Goal: Task Accomplishment & Management: Complete application form

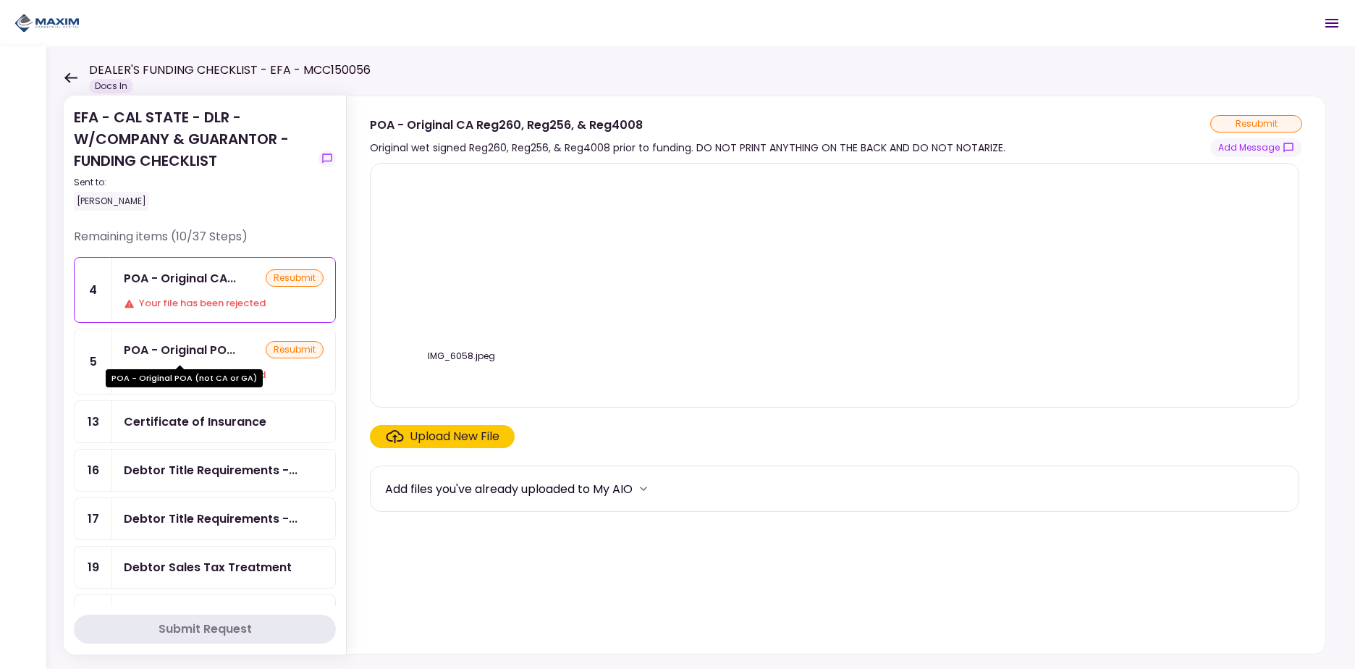
click at [185, 347] on div "POA - Original PO..." at bounding box center [179, 350] width 111 height 18
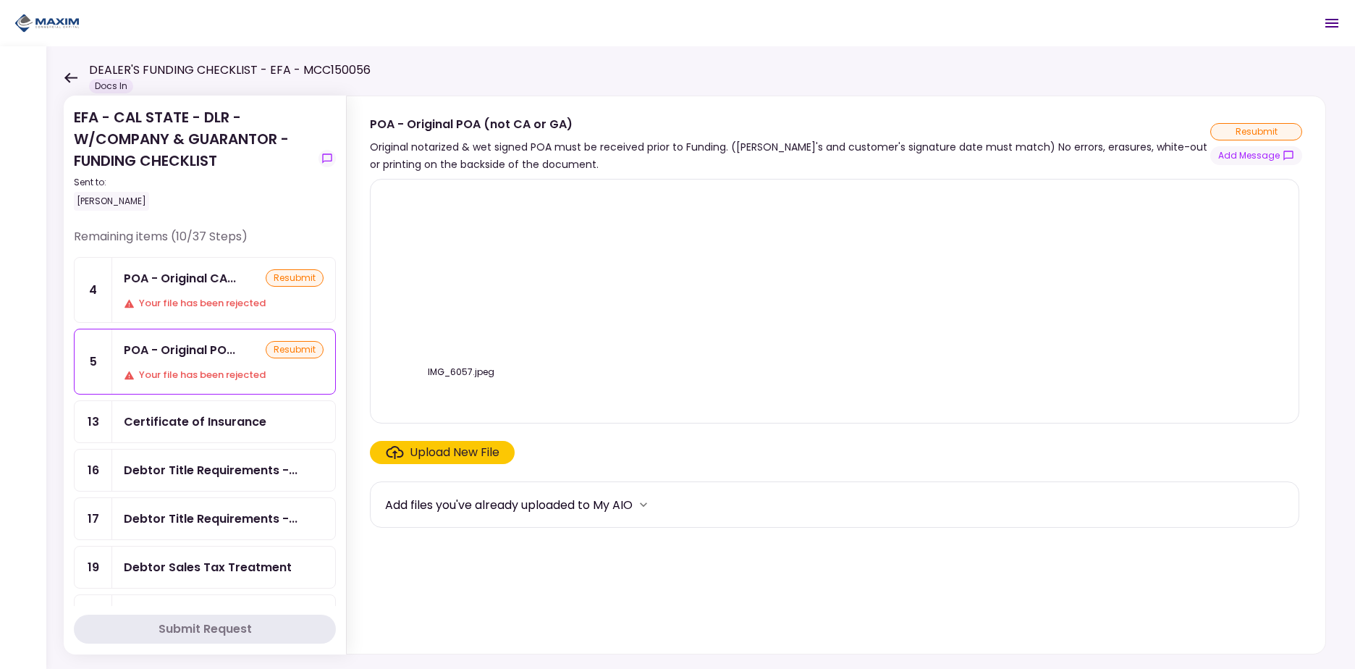
click at [182, 308] on div "Your file has been rejected" at bounding box center [224, 303] width 200 height 14
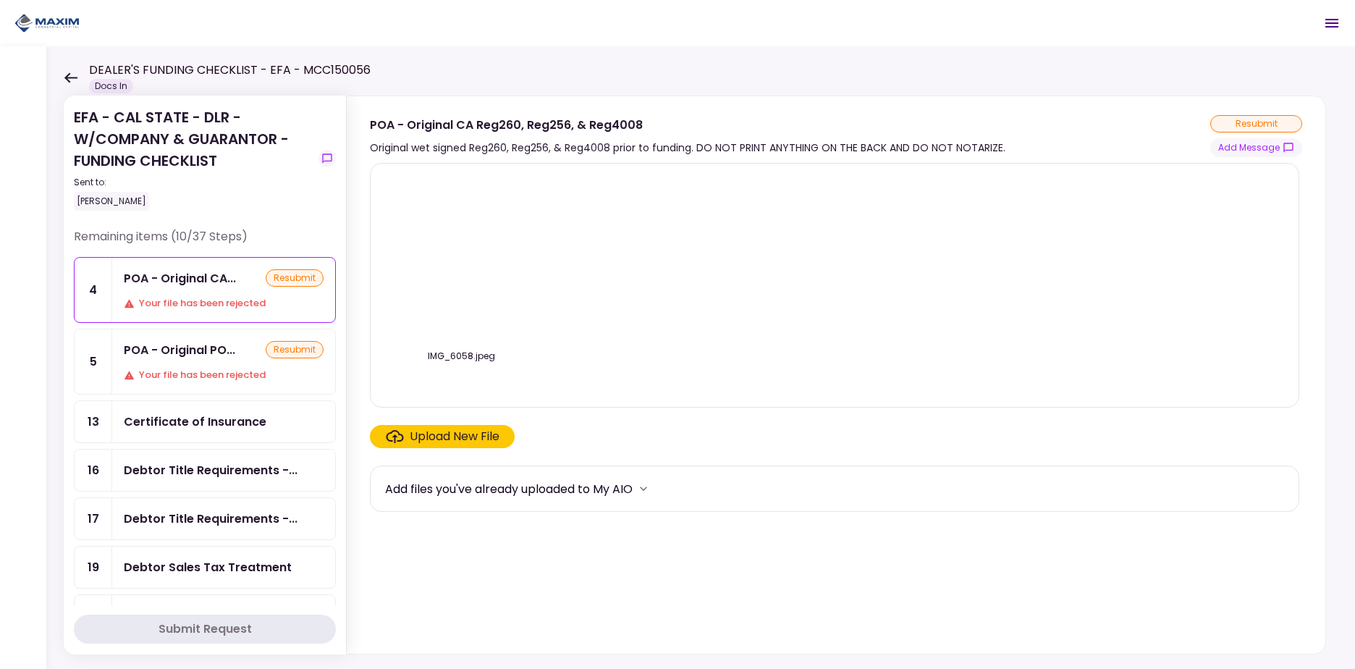
click at [208, 350] on div "POA - Original PO..." at bounding box center [179, 350] width 111 height 18
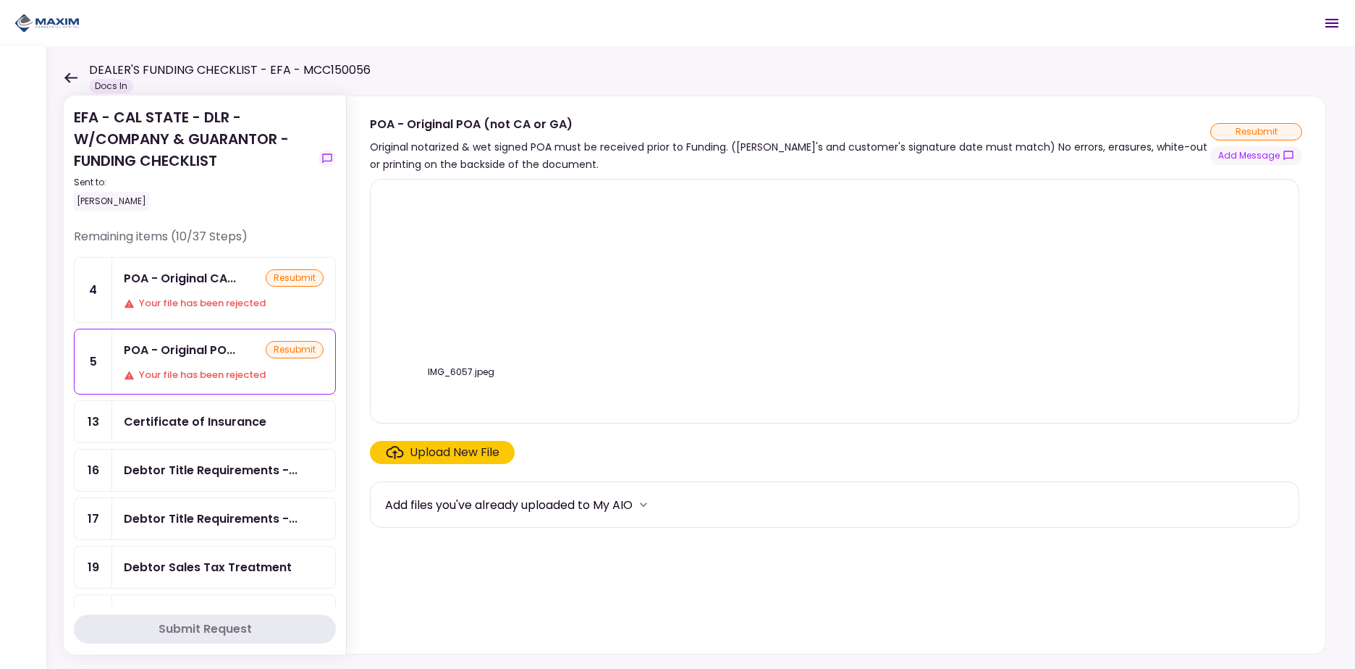
click at [239, 345] on div "POA - Original PO... resubmit" at bounding box center [224, 350] width 200 height 18
click at [326, 158] on icon "show-messages" at bounding box center [327, 159] width 12 height 12
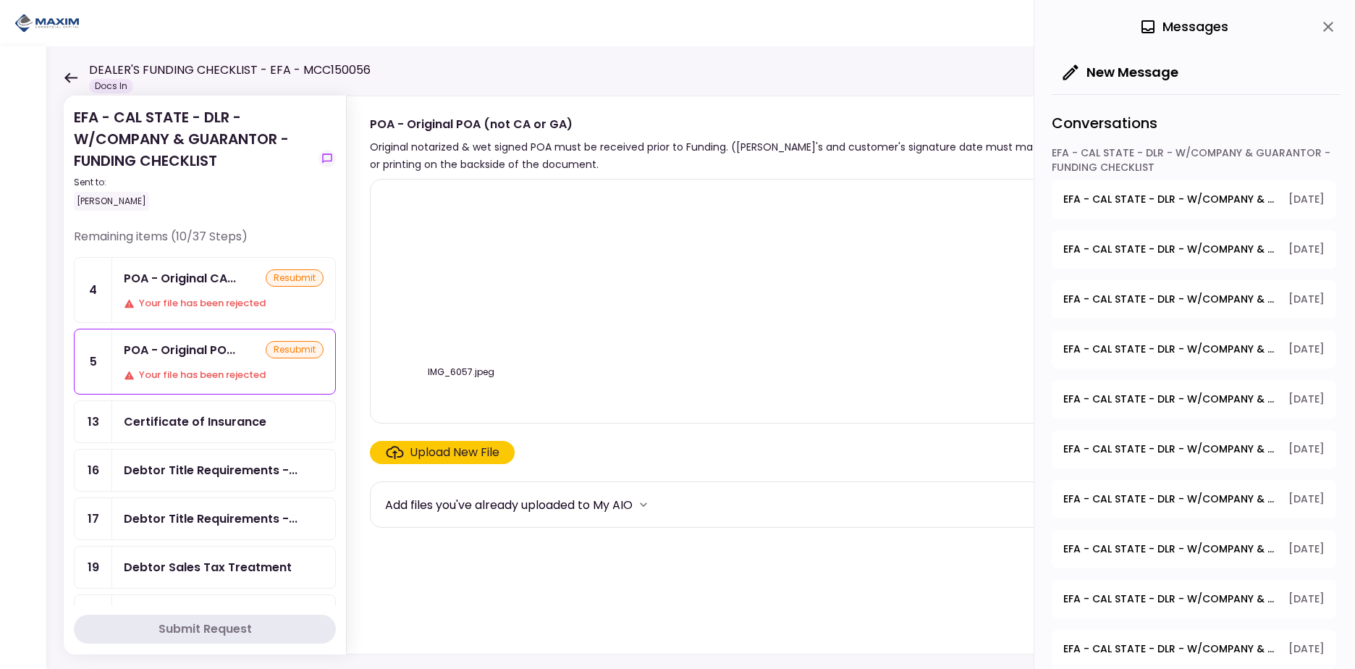
click at [1206, 350] on span "EFA - CAL STATE - DLR - W/COMPANY & GUARANTOR - FUNDING CHECKLIST - Dealer's Fi…" at bounding box center [1170, 349] width 215 height 15
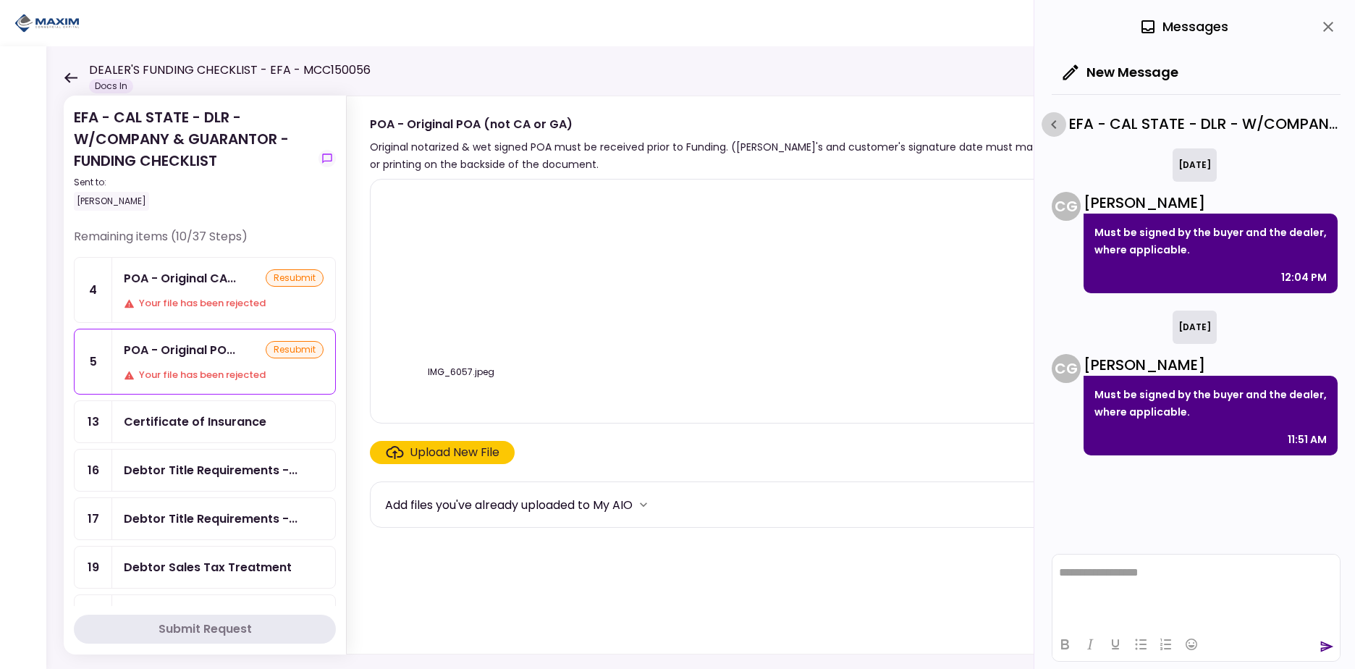
click at [1053, 127] on icon "button" at bounding box center [1053, 124] width 17 height 17
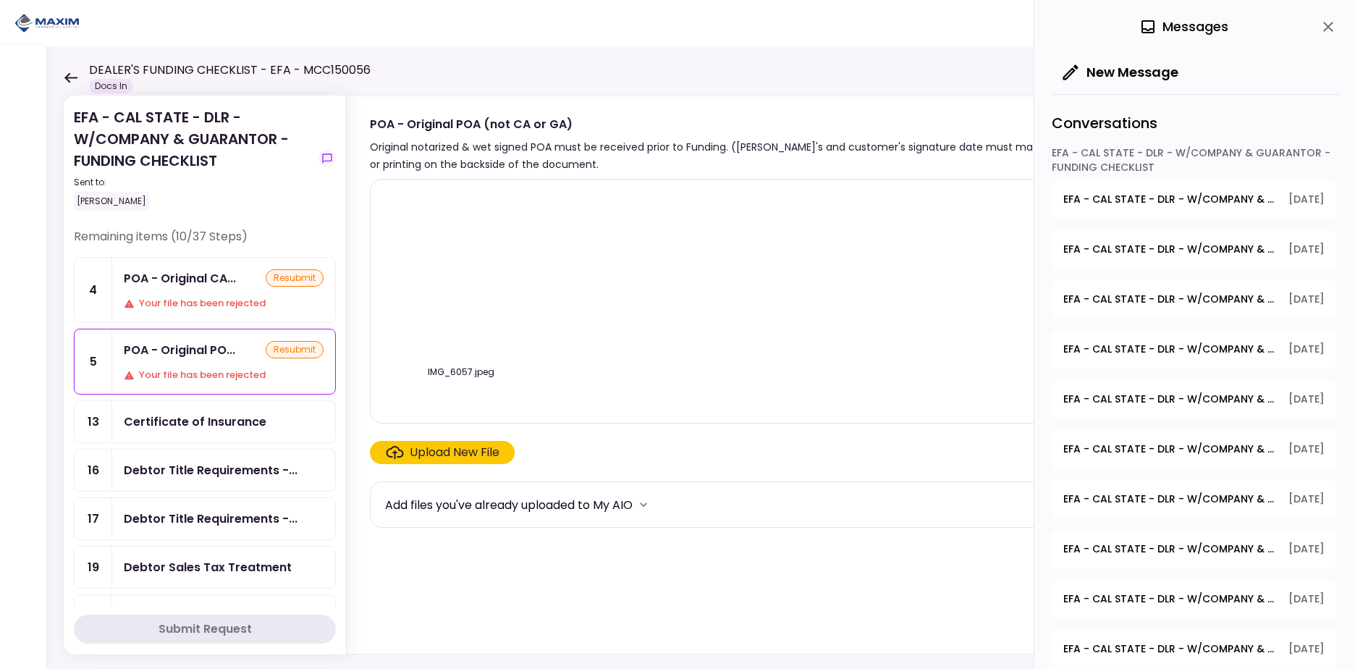
click at [1335, 20] on icon "close" at bounding box center [1327, 26] width 17 height 17
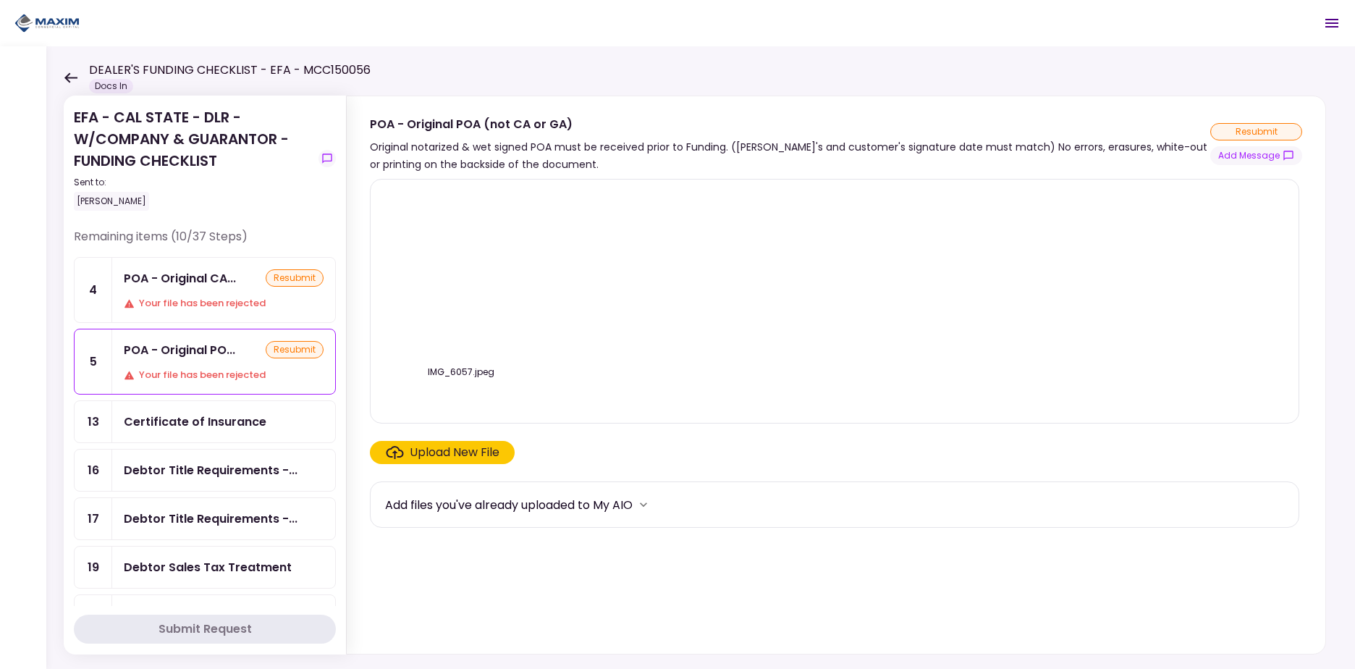
click at [193, 292] on div "POA - Original CA... resubmit Your file has been rejected" at bounding box center [223, 290] width 223 height 64
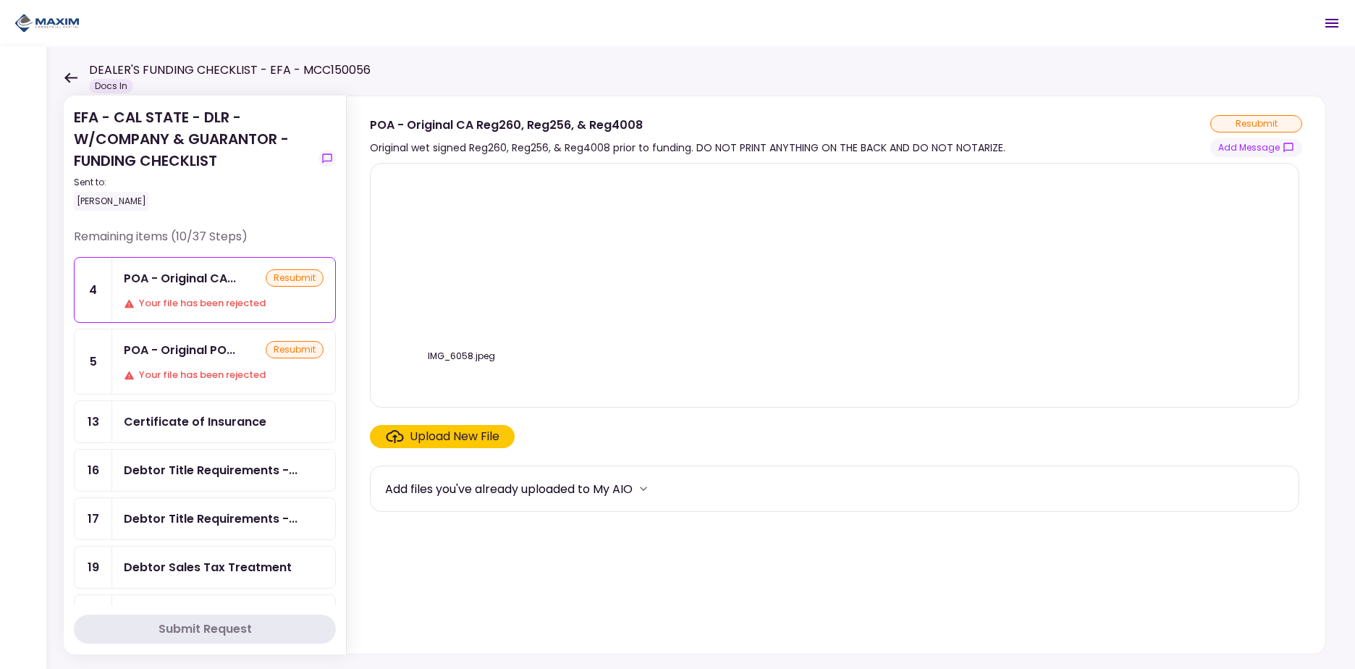
click at [203, 348] on div "POA - Original PO..." at bounding box center [179, 350] width 111 height 18
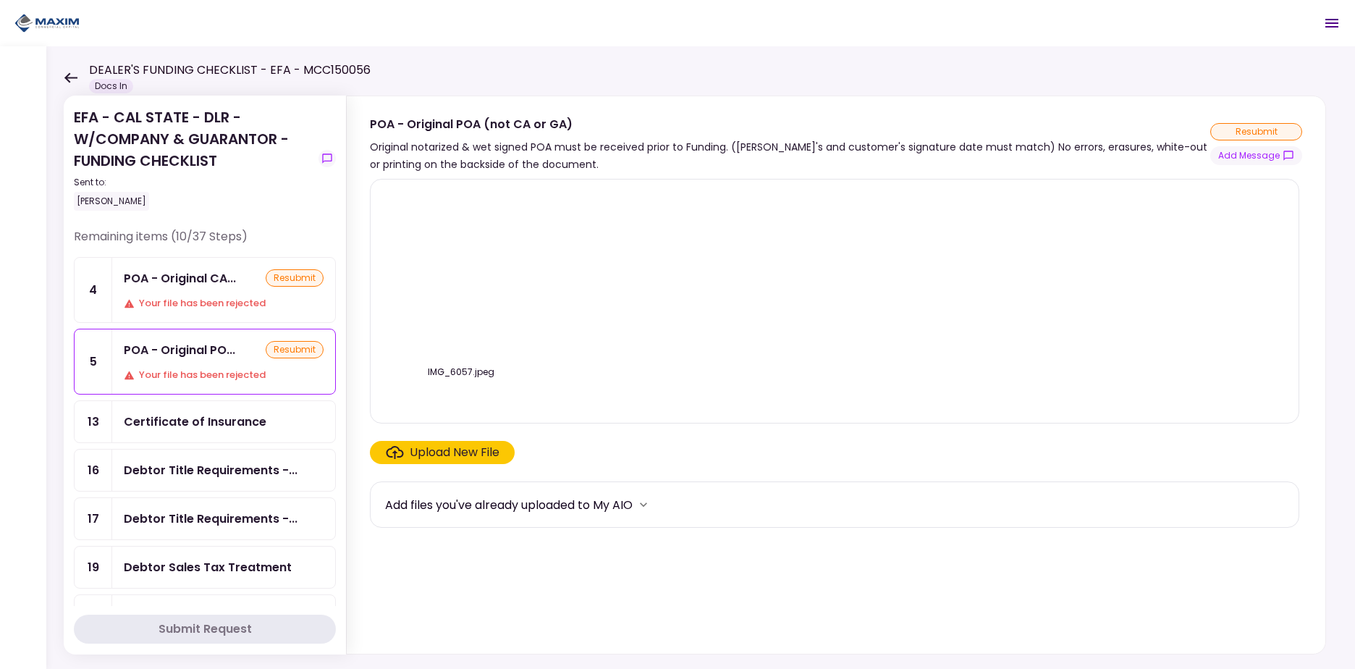
click at [461, 274] on img at bounding box center [461, 274] width 0 height 0
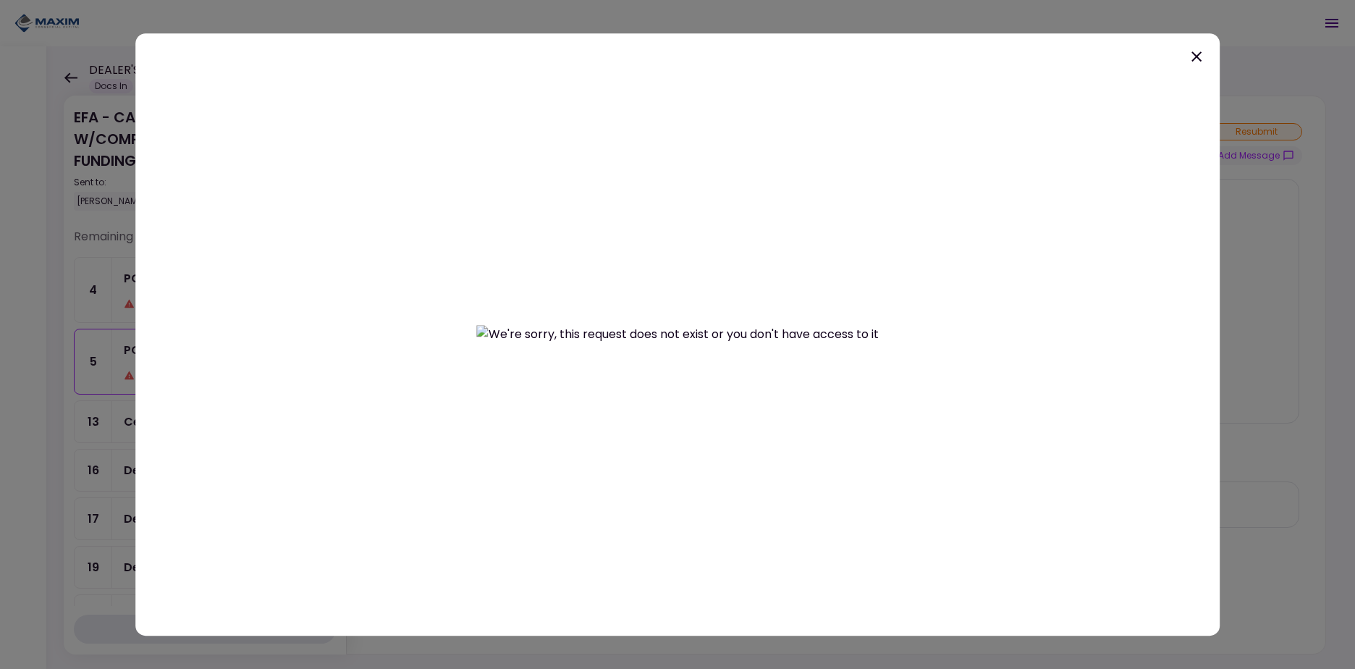
click at [1198, 53] on icon at bounding box center [1196, 56] width 17 height 17
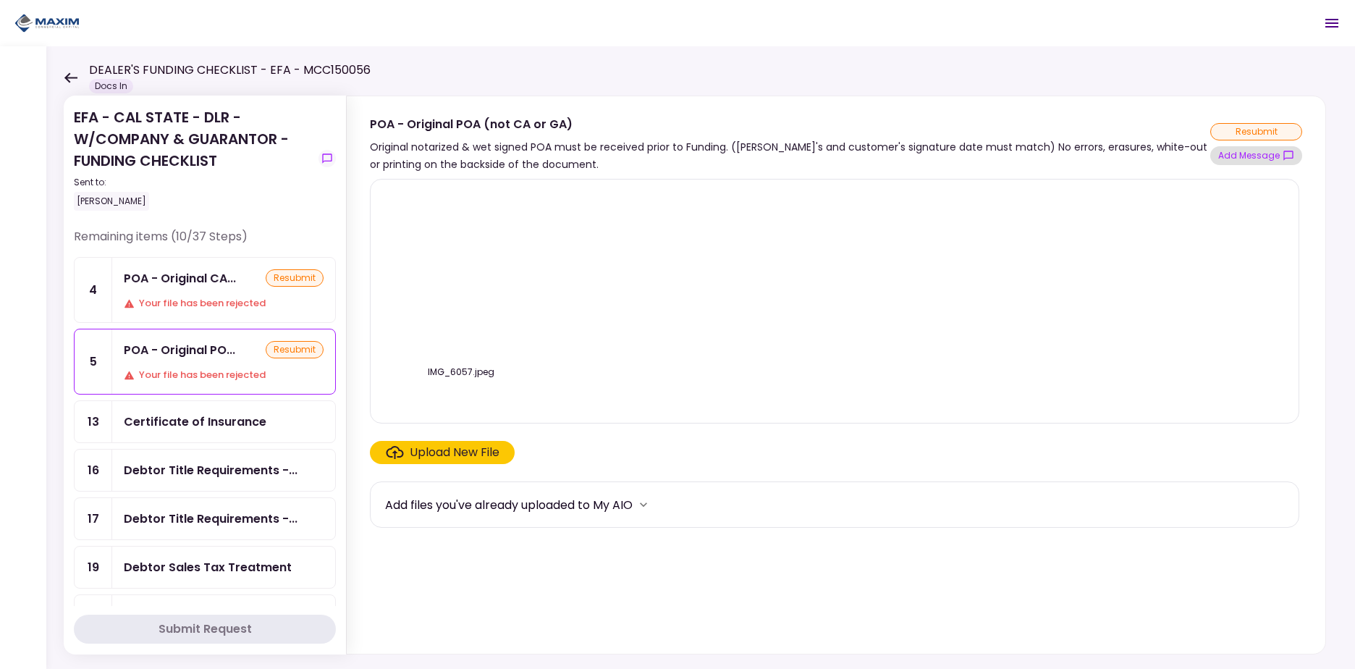
click at [1235, 154] on button "Add Message" at bounding box center [1256, 155] width 92 height 19
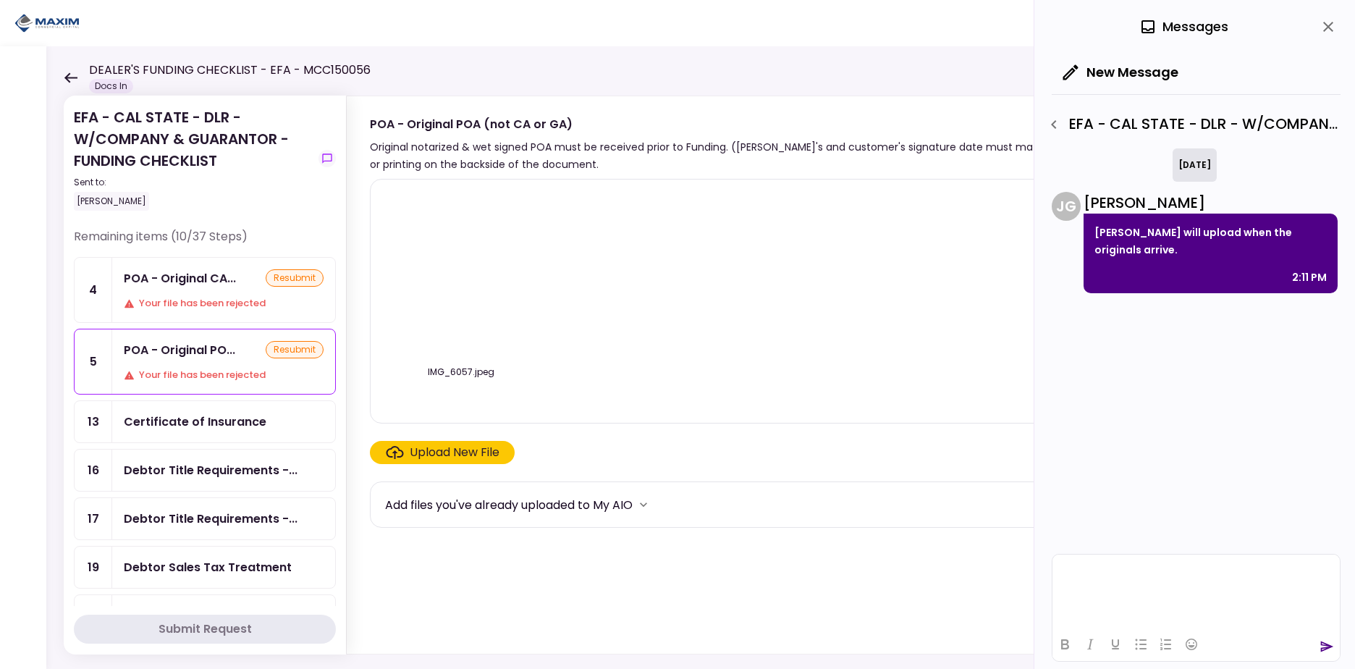
click at [1121, 590] on html at bounding box center [1195, 571] width 287 height 35
click at [1327, 646] on icon "send" at bounding box center [1327, 646] width 13 height 11
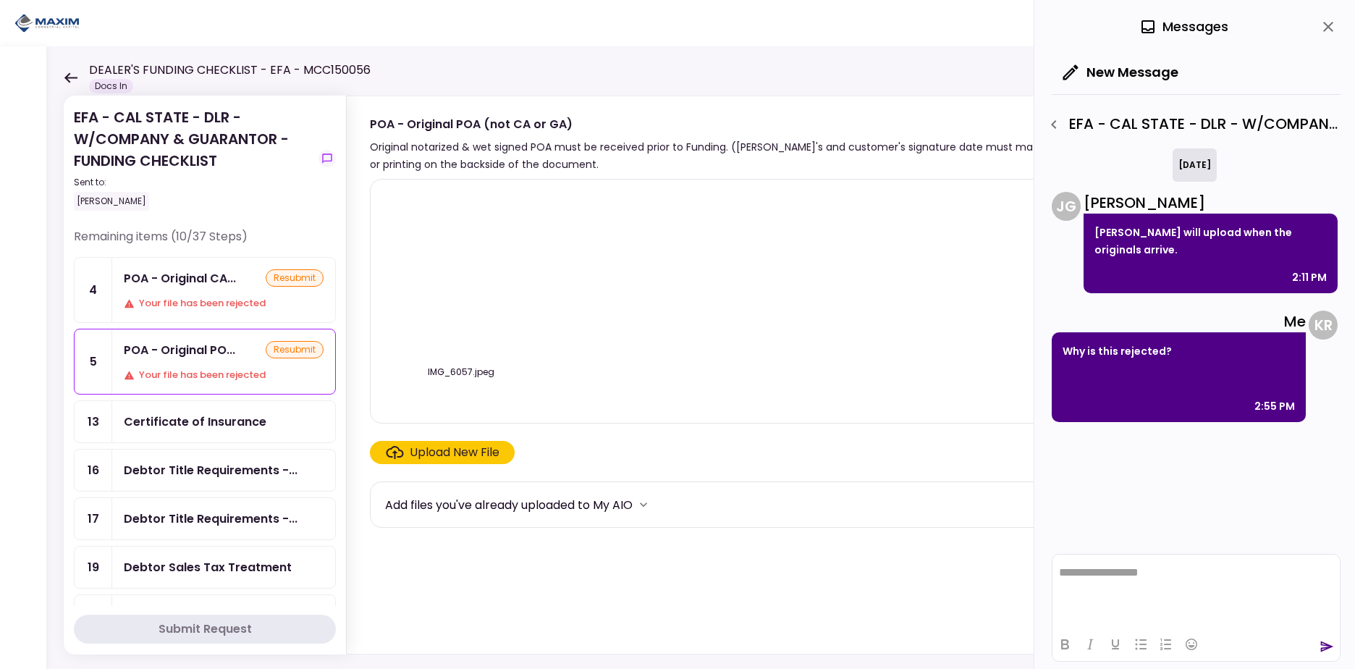
click at [199, 284] on div "POA - Original CA..." at bounding box center [180, 278] width 112 height 18
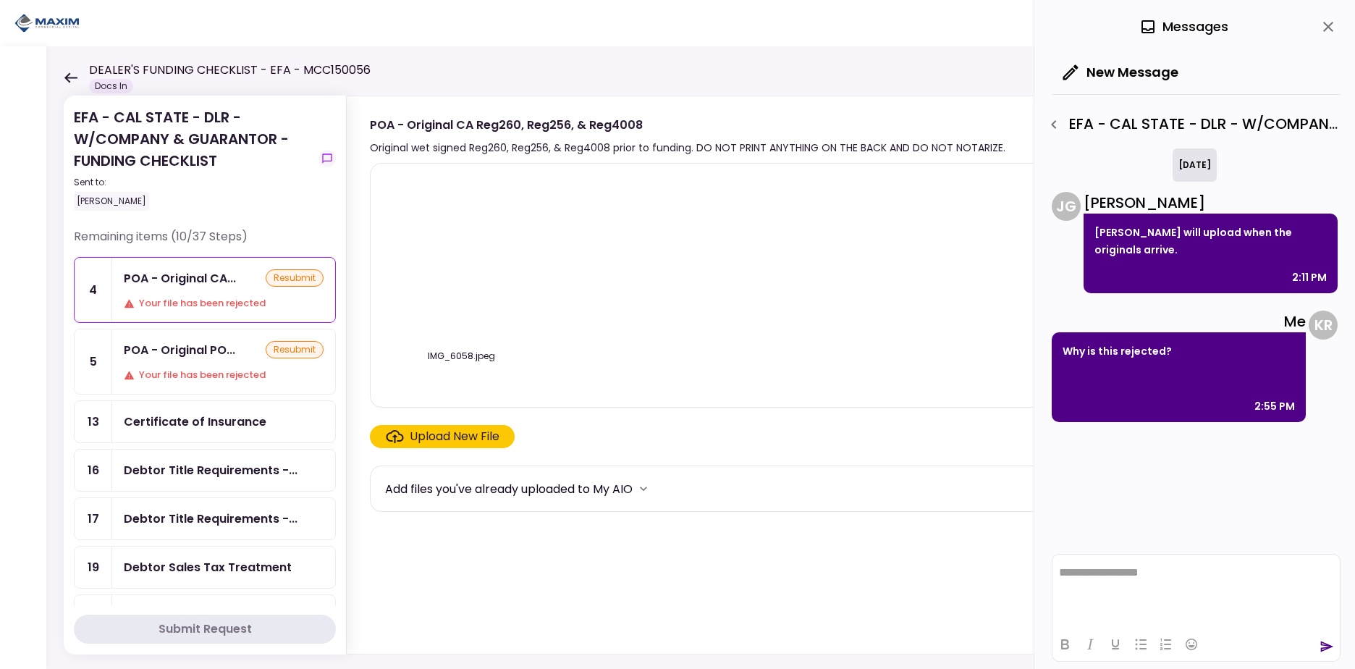
click at [622, 287] on div "IMG_6058.jpeg" at bounding box center [834, 285] width 899 height 220
click at [215, 282] on div "POA - Original CA..." at bounding box center [180, 278] width 112 height 18
click at [642, 271] on div "IMG_6058.jpeg" at bounding box center [834, 285] width 899 height 220
click at [1055, 121] on icon "button" at bounding box center [1053, 124] width 5 height 9
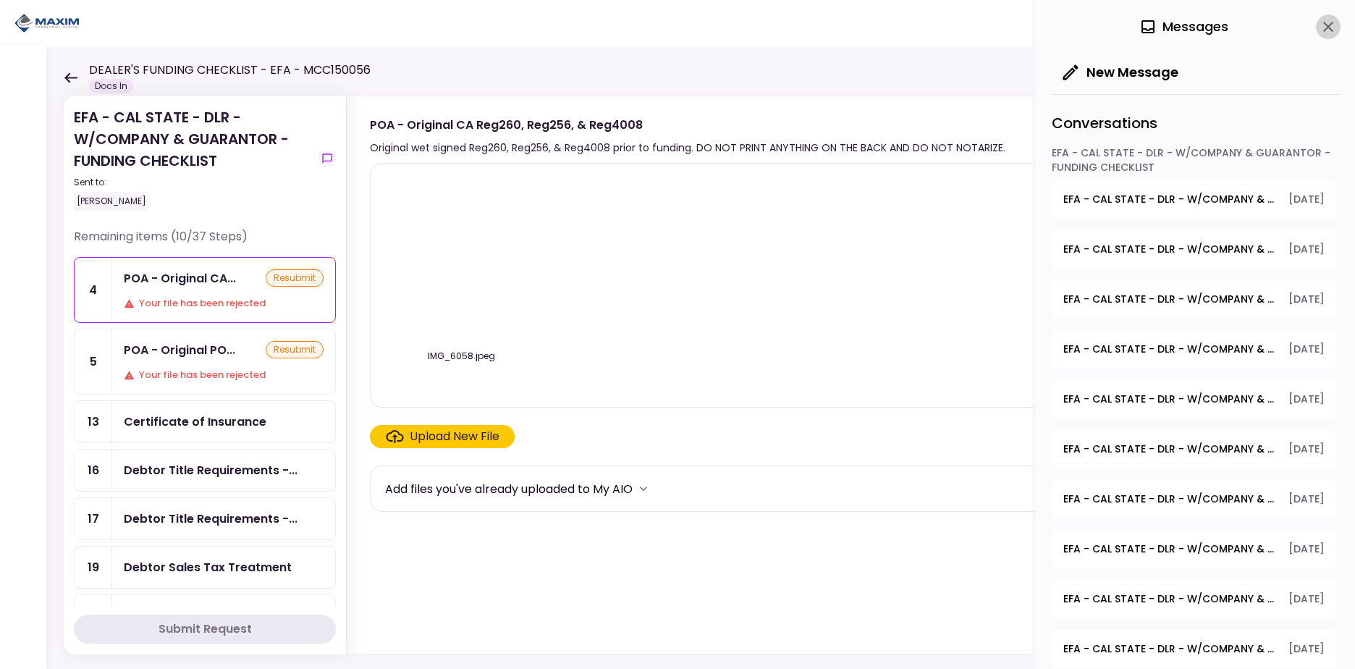
click at [1335, 22] on icon "close" at bounding box center [1327, 26] width 17 height 17
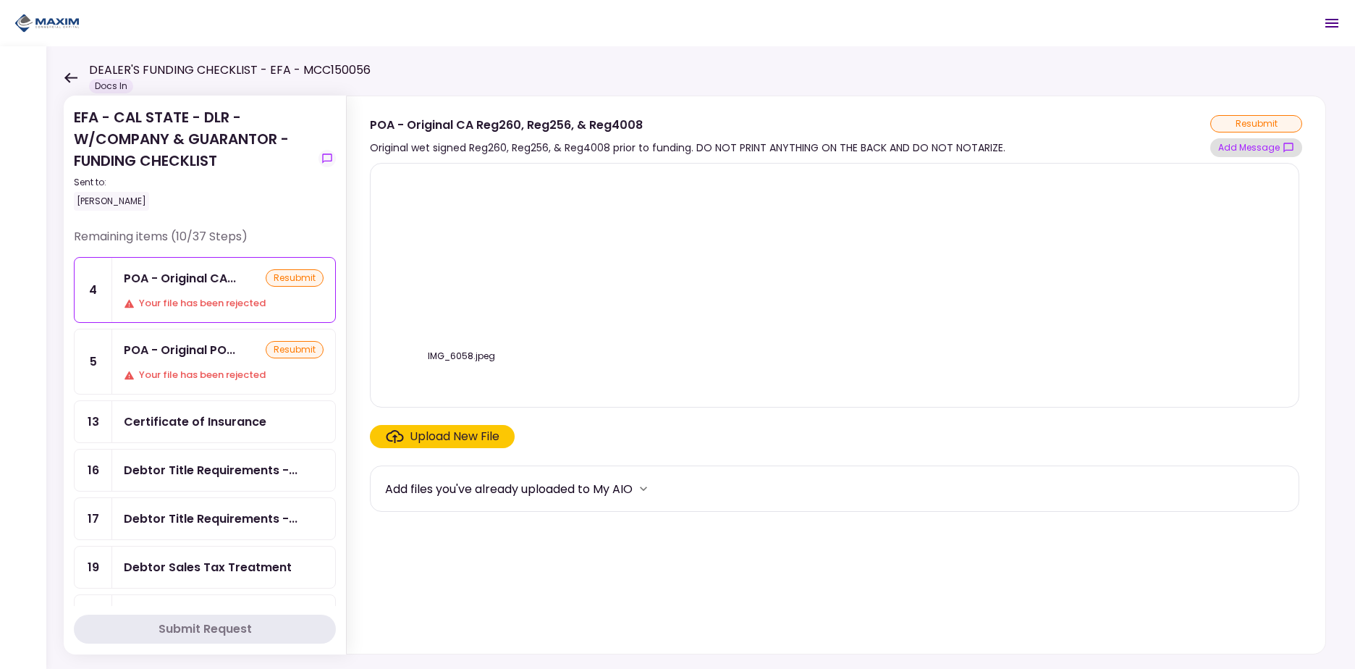
click at [1258, 143] on button "Add Message" at bounding box center [1256, 147] width 92 height 19
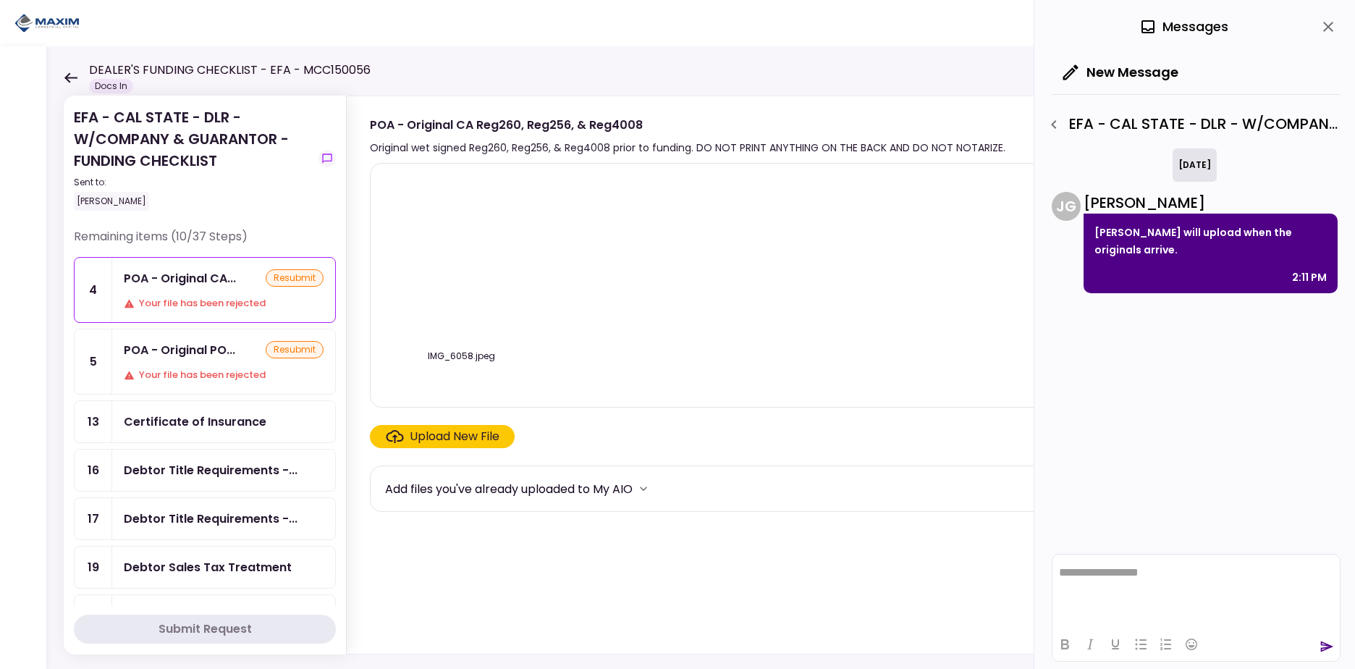
click at [1148, 591] on html "**********" at bounding box center [1195, 572] width 287 height 36
click at [1332, 646] on icon "send" at bounding box center [1327, 646] width 13 height 11
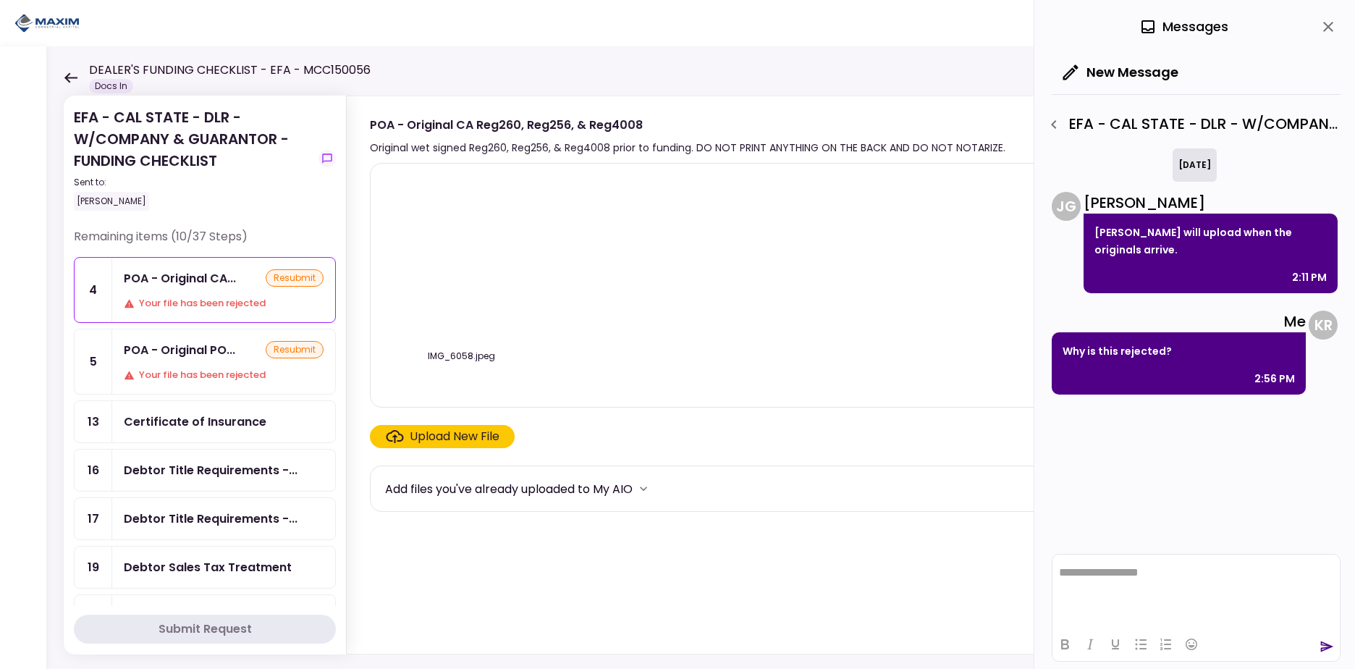
click at [1326, 35] on icon "close" at bounding box center [1327, 26] width 17 height 17
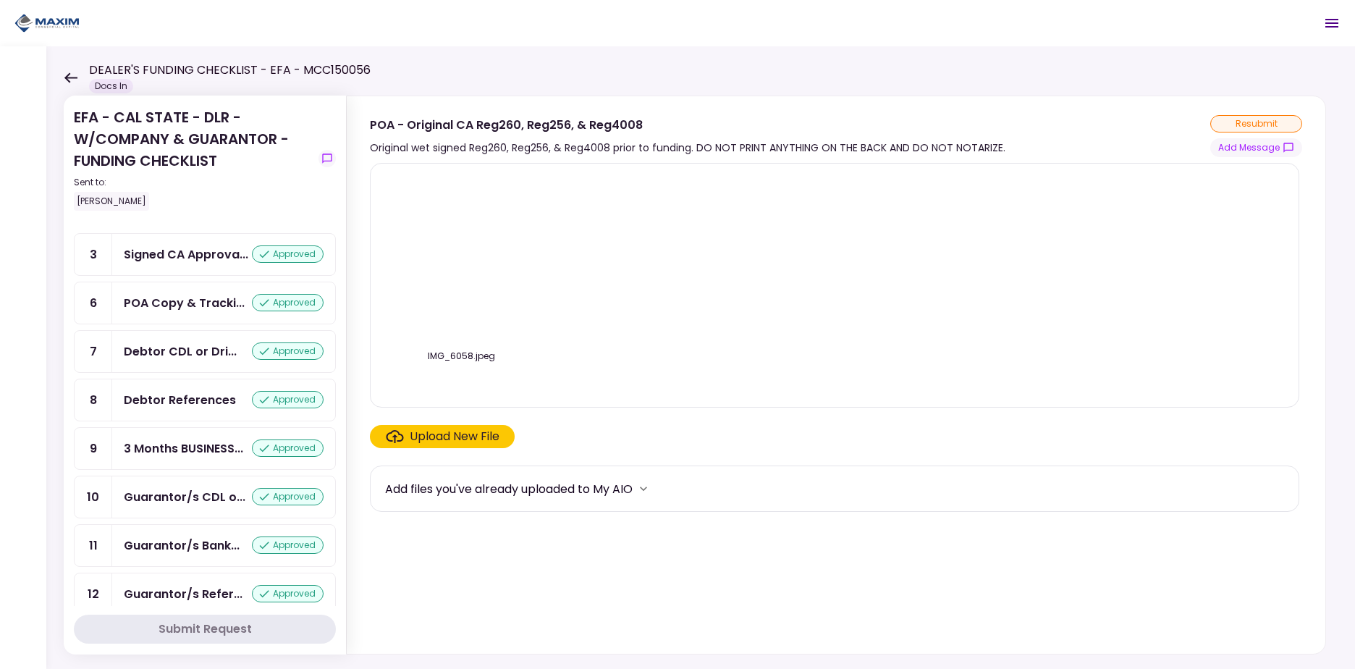
scroll to position [706, 0]
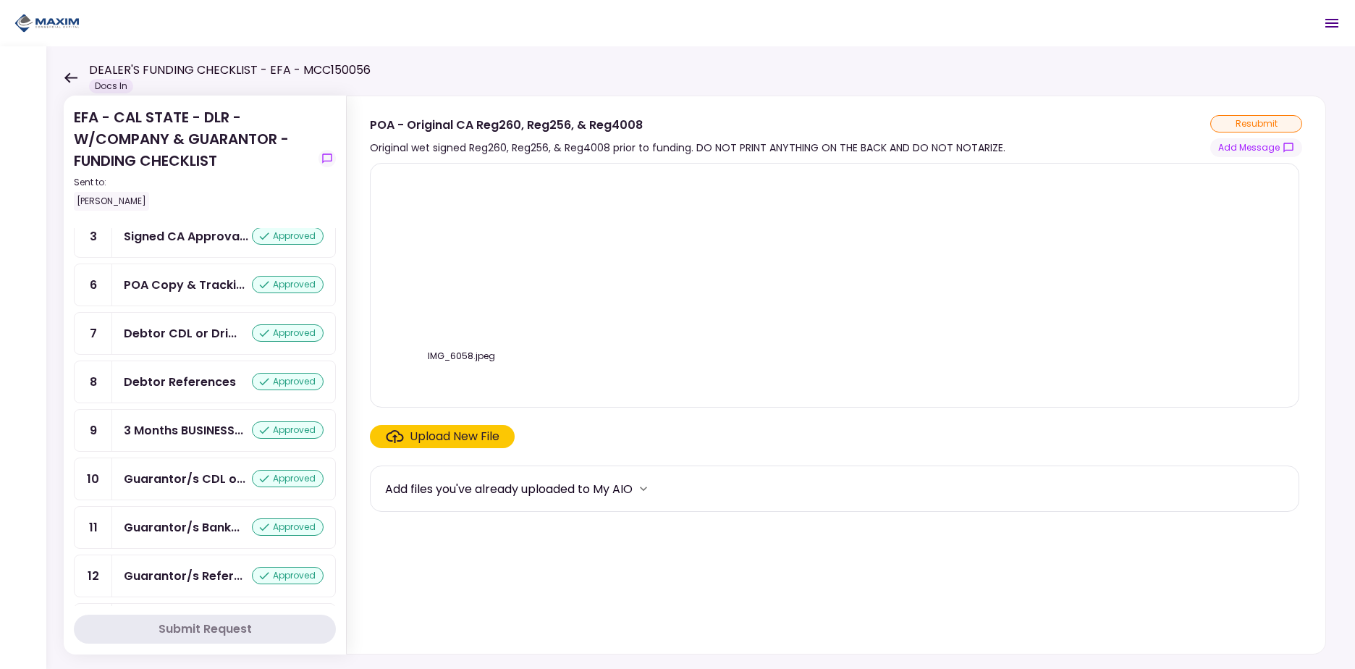
click at [200, 305] on div "POA Copy & Tracki... approved" at bounding box center [223, 284] width 223 height 41
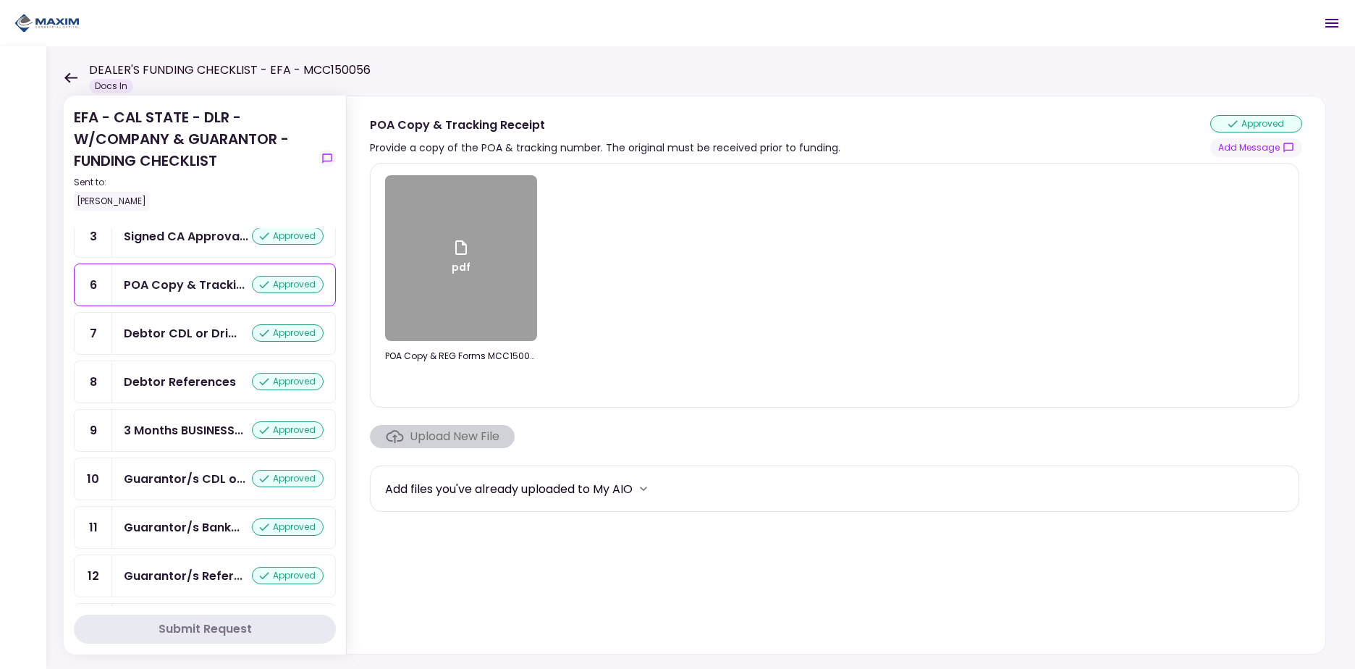
click at [470, 284] on div "pdf" at bounding box center [461, 258] width 152 height 166
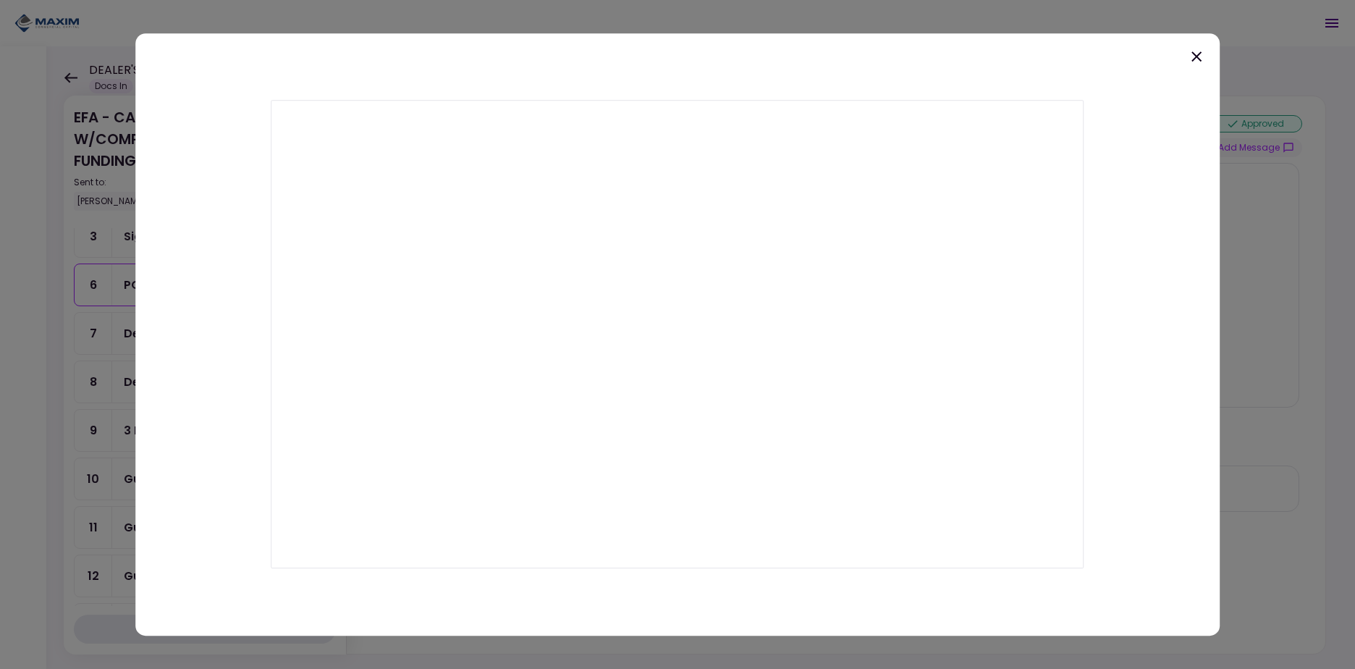
click at [1194, 54] on icon at bounding box center [1196, 56] width 10 height 10
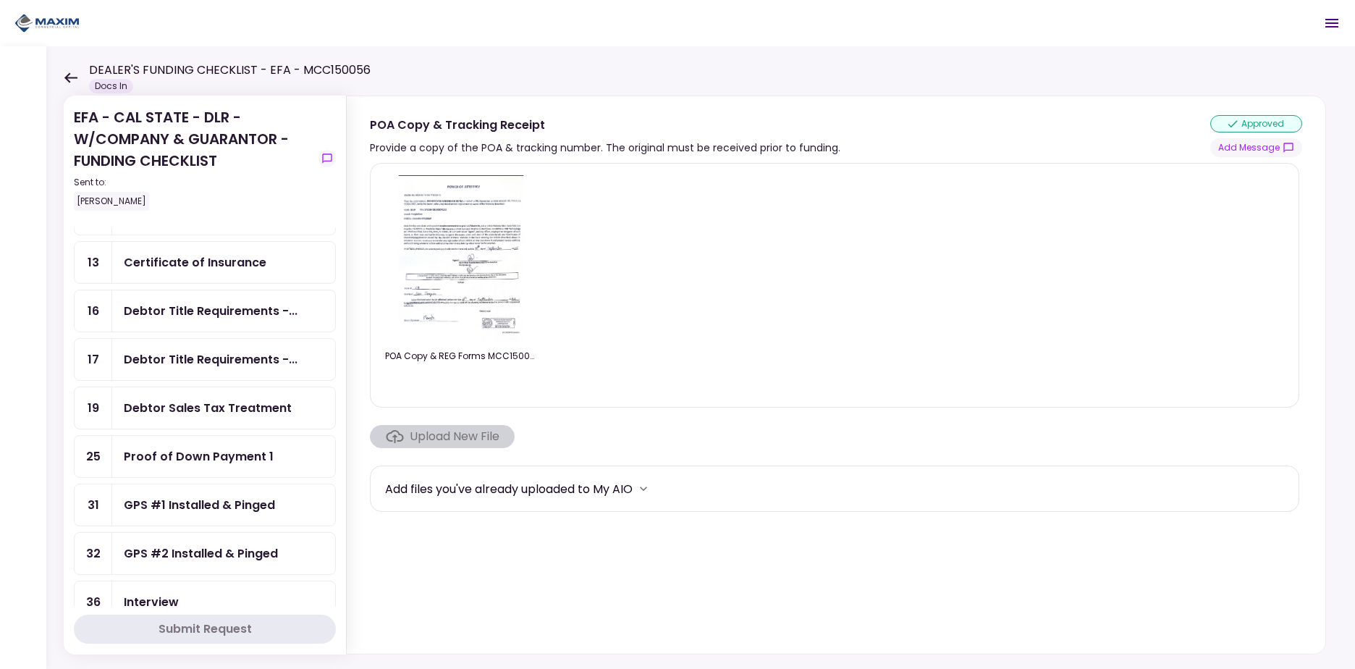
scroll to position [162, 0]
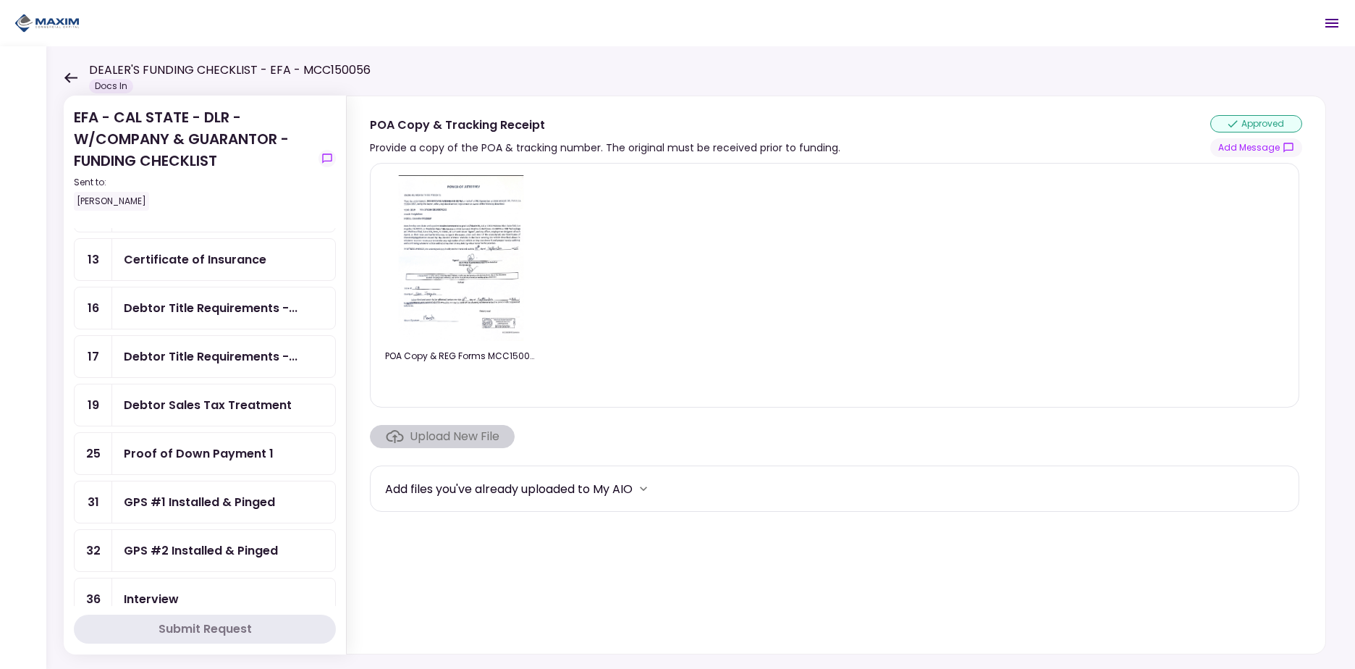
click at [229, 318] on div "Debtor Title Requirements -..." at bounding box center [223, 307] width 223 height 41
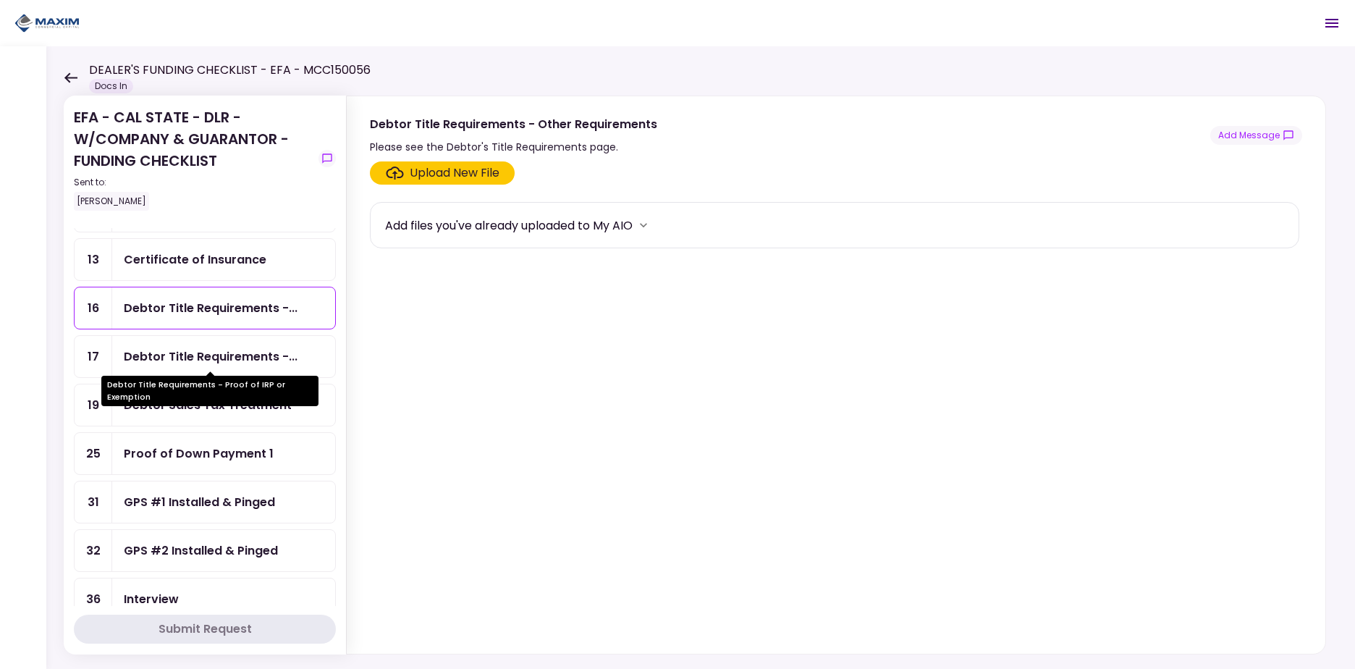
click at [233, 362] on div "Debtor Title Requirements -..." at bounding box center [211, 356] width 174 height 18
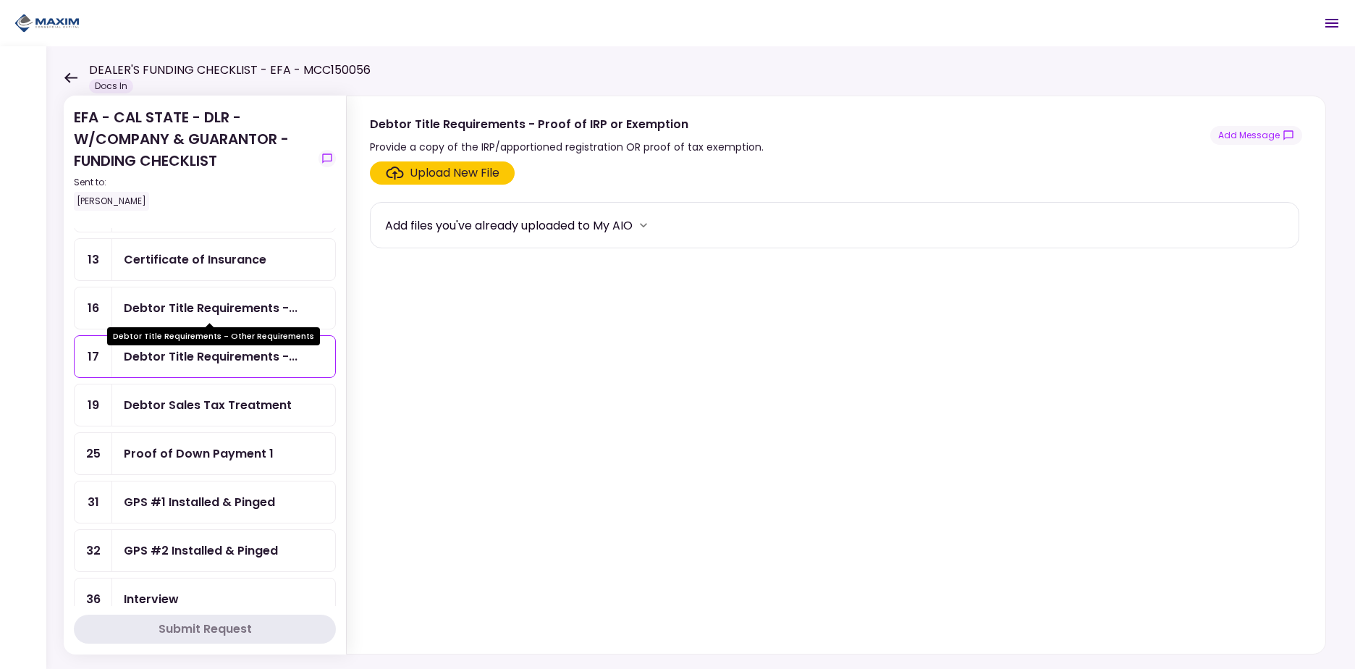
click at [222, 308] on div "Debtor Title Requirements -..." at bounding box center [211, 308] width 174 height 18
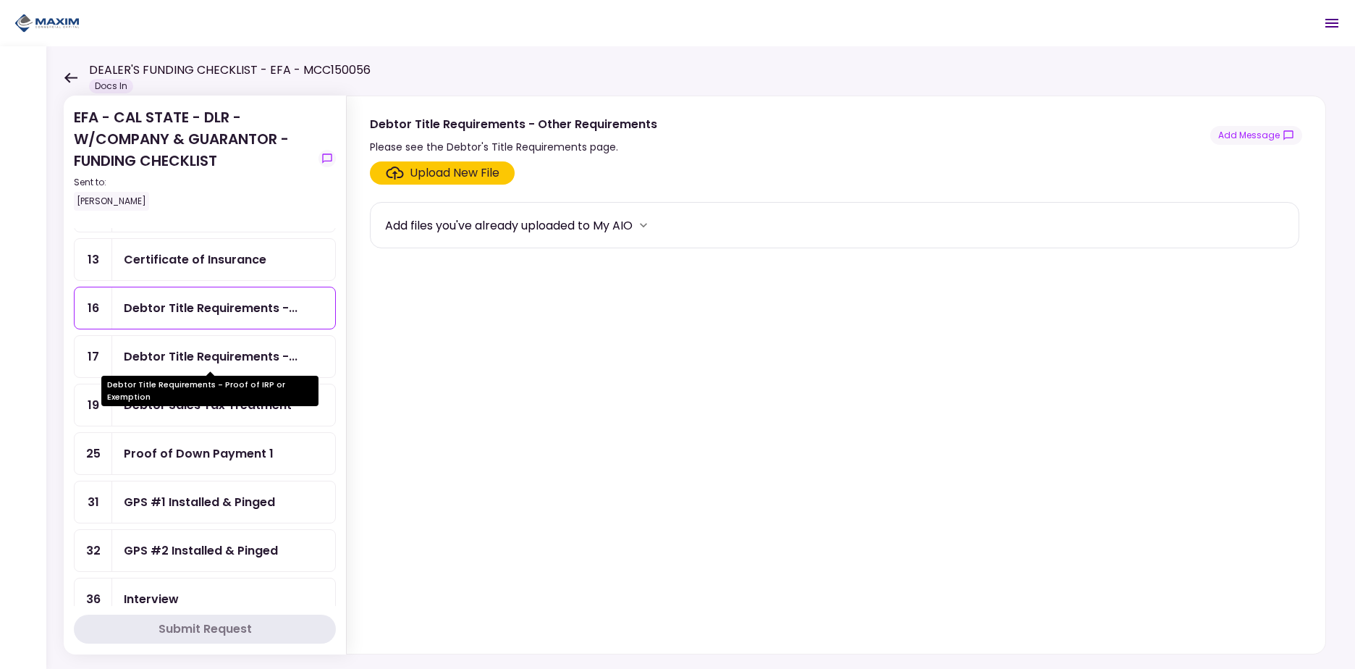
click at [219, 352] on div "Debtor Title Requirements -..." at bounding box center [211, 356] width 174 height 18
click at [208, 297] on div "Debtor Title Requirements -..." at bounding box center [223, 307] width 223 height 41
click at [213, 357] on div "Debtor Title Requirements -..." at bounding box center [211, 356] width 174 height 18
drag, startPoint x: 216, startPoint y: 381, endPoint x: 211, endPoint y: 360, distance: 22.1
click at [216, 382] on div "Debtor Title Requirements - Proof of IRP or Exemption" at bounding box center [209, 391] width 217 height 30
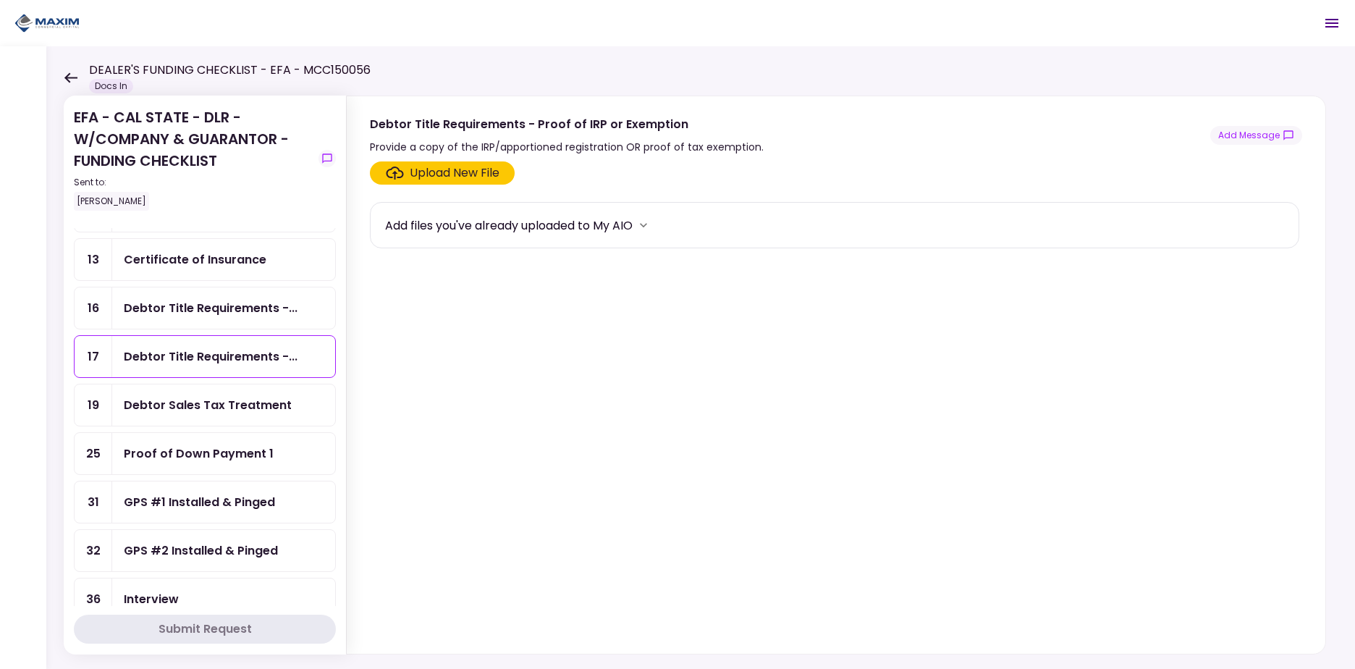
click at [225, 416] on div "Debtor Sales Tax Treatment" at bounding box center [223, 404] width 223 height 41
click at [216, 349] on div "Debtor Title Requirements -..." at bounding box center [211, 356] width 174 height 18
click at [216, 318] on div "Debtor Title Requirements -..." at bounding box center [223, 307] width 223 height 41
click at [213, 259] on div "Certificate of Insurance" at bounding box center [195, 259] width 143 height 18
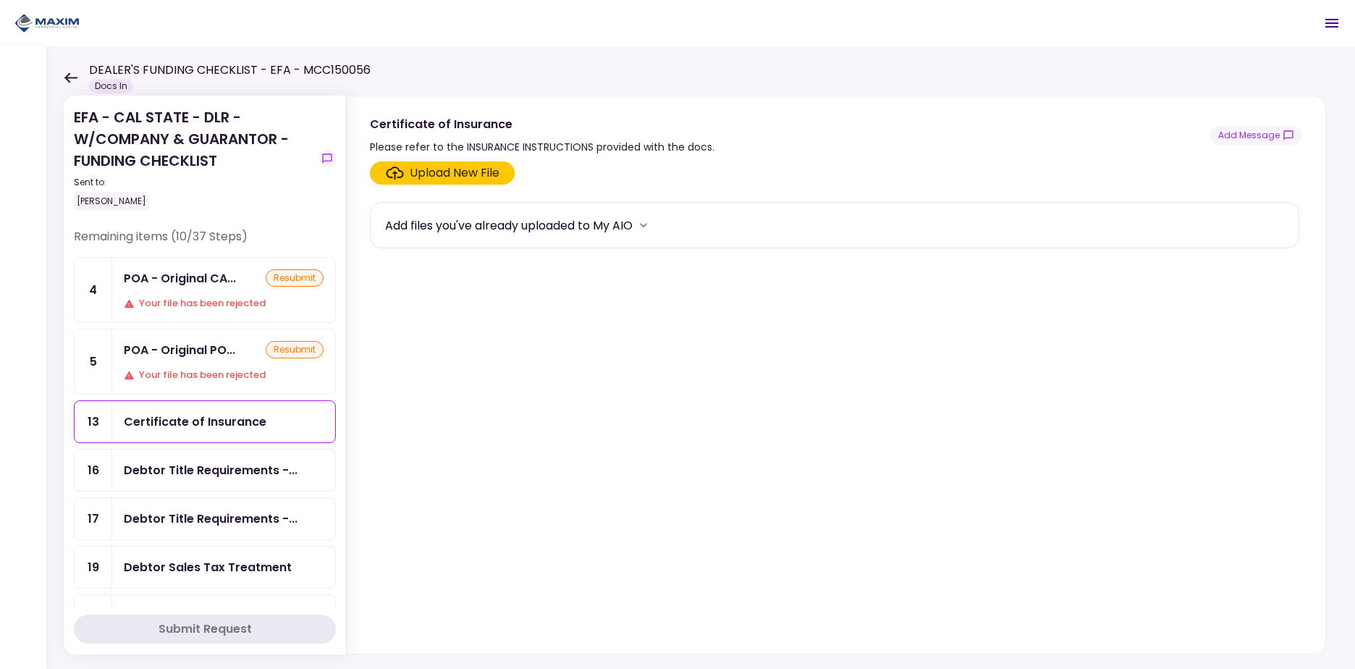
click at [201, 355] on div "POA - Original PO..." at bounding box center [179, 350] width 111 height 18
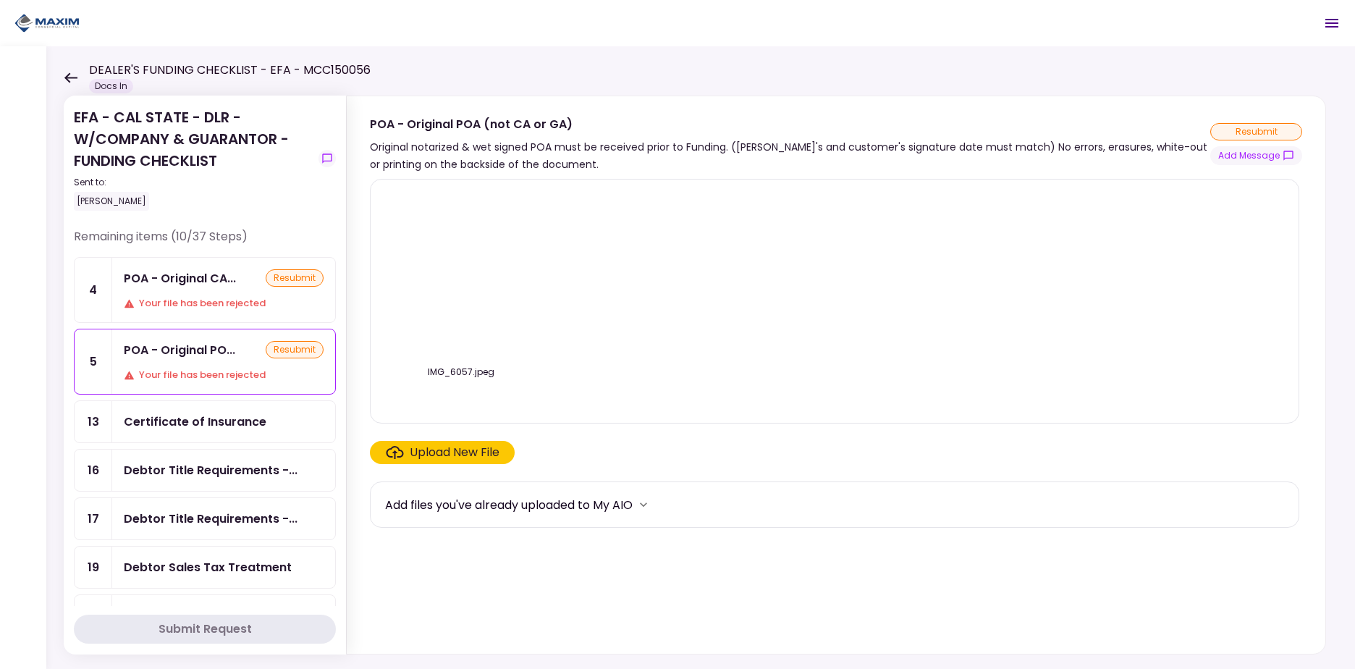
click at [199, 288] on div "POA - Original CA... resubmit Your file has been rejected" at bounding box center [223, 290] width 223 height 64
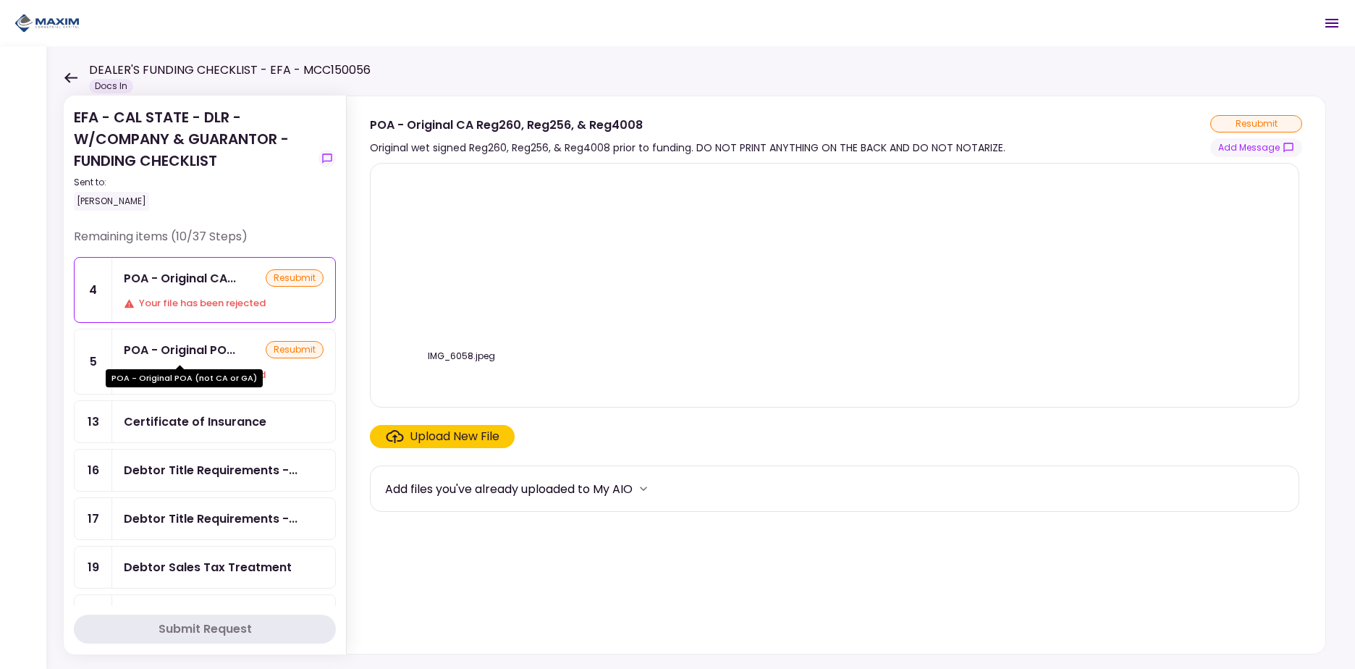
click at [206, 360] on div "POA - Original POA (not CA or GA)" at bounding box center [184, 373] width 157 height 28
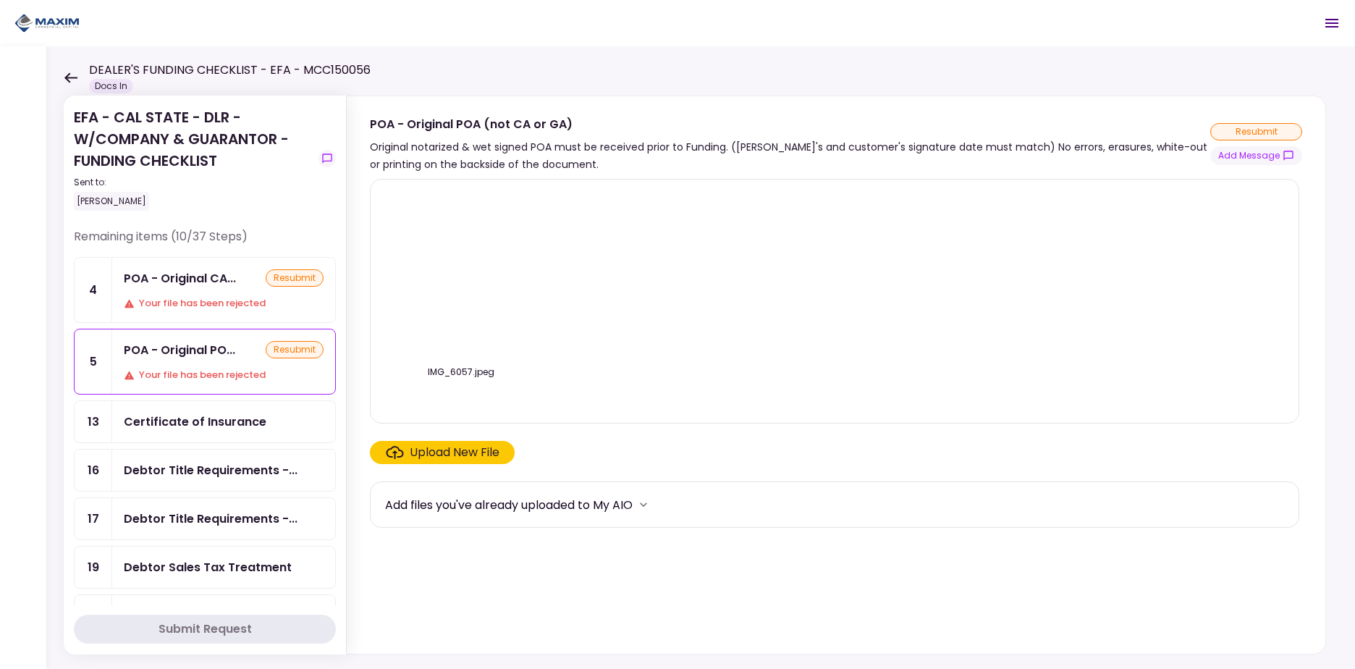
click at [203, 290] on div "POA - Original CA... resubmit Your file has been rejected" at bounding box center [223, 290] width 223 height 64
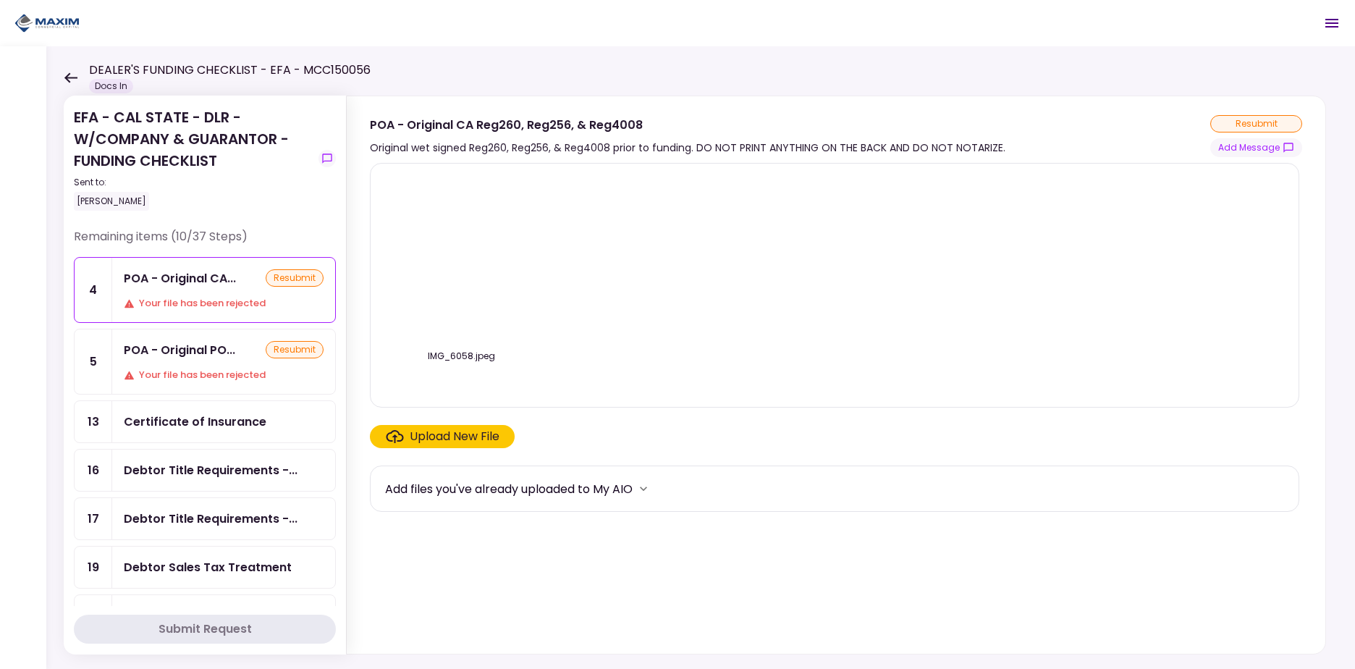
click at [461, 258] on img at bounding box center [461, 258] width 0 height 0
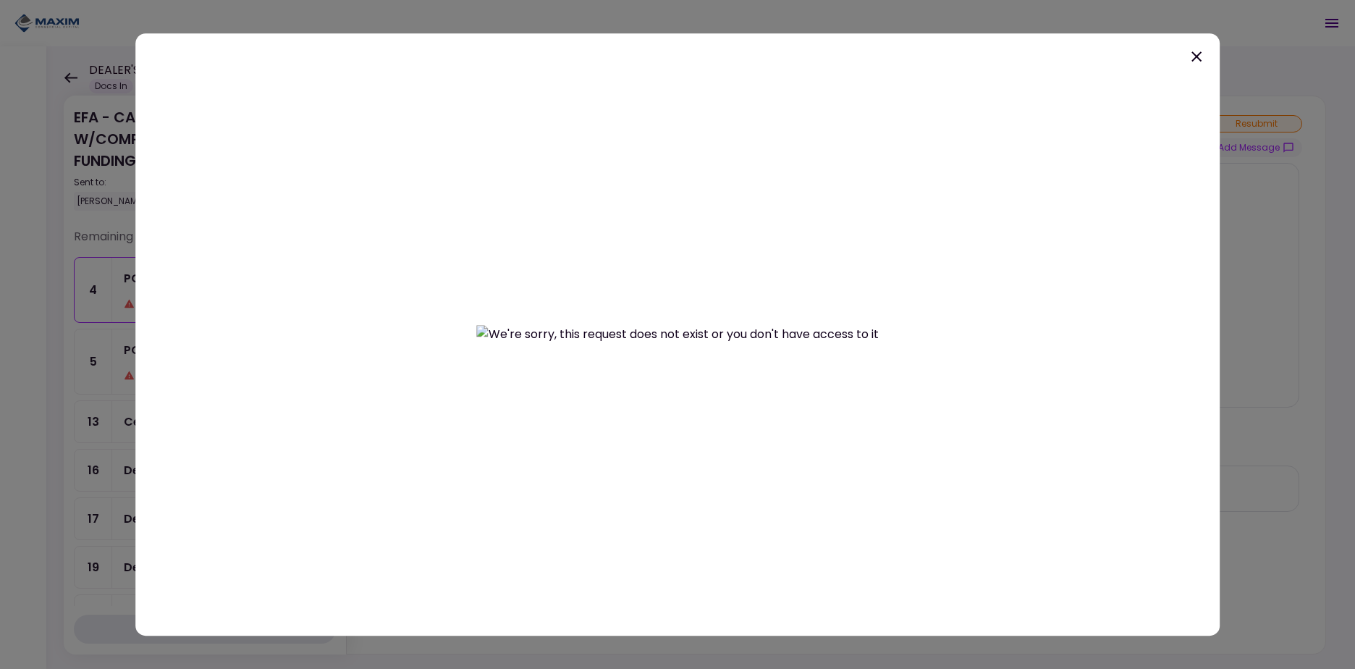
click at [1201, 56] on icon at bounding box center [1196, 56] width 17 height 17
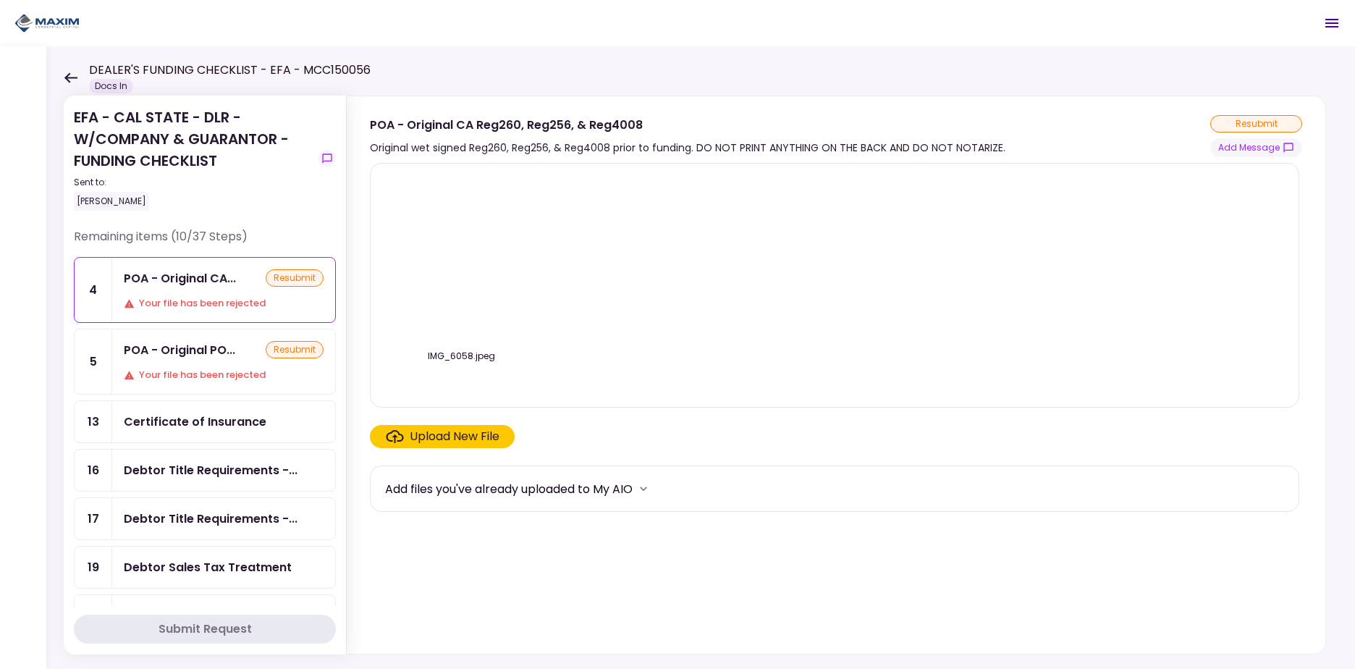
click at [461, 258] on img at bounding box center [461, 258] width 0 height 0
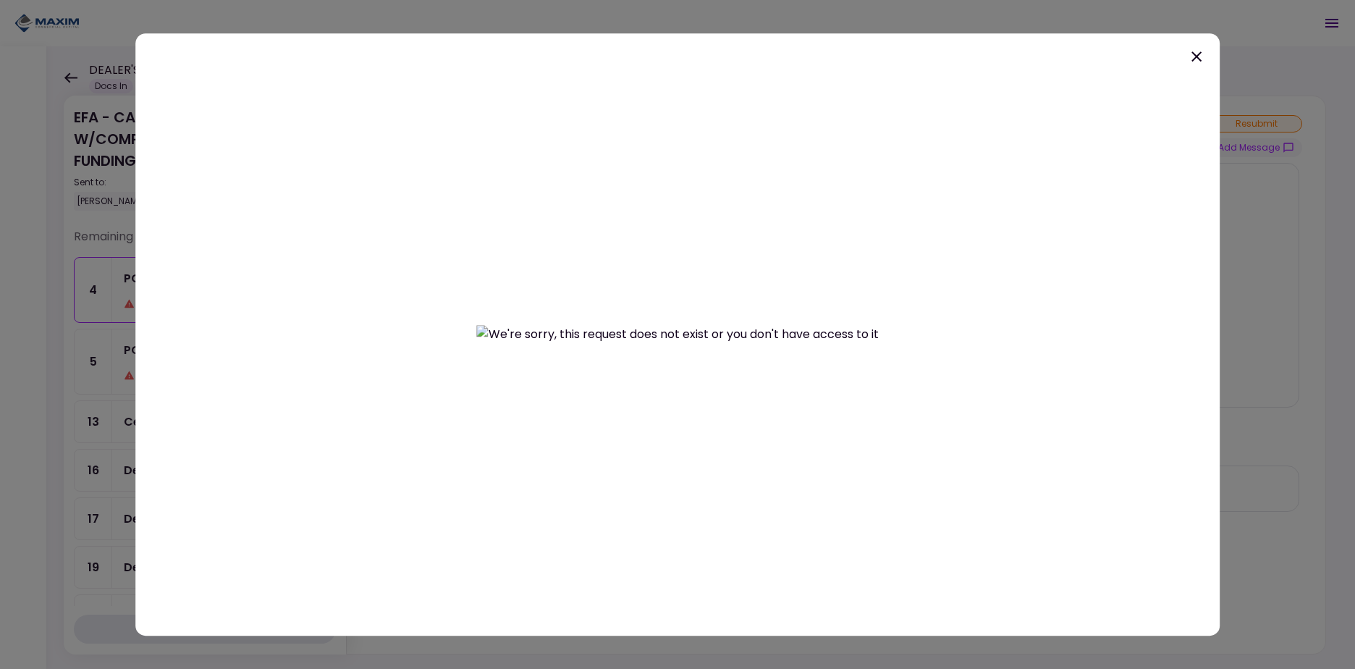
click at [1200, 56] on icon at bounding box center [1196, 56] width 17 height 17
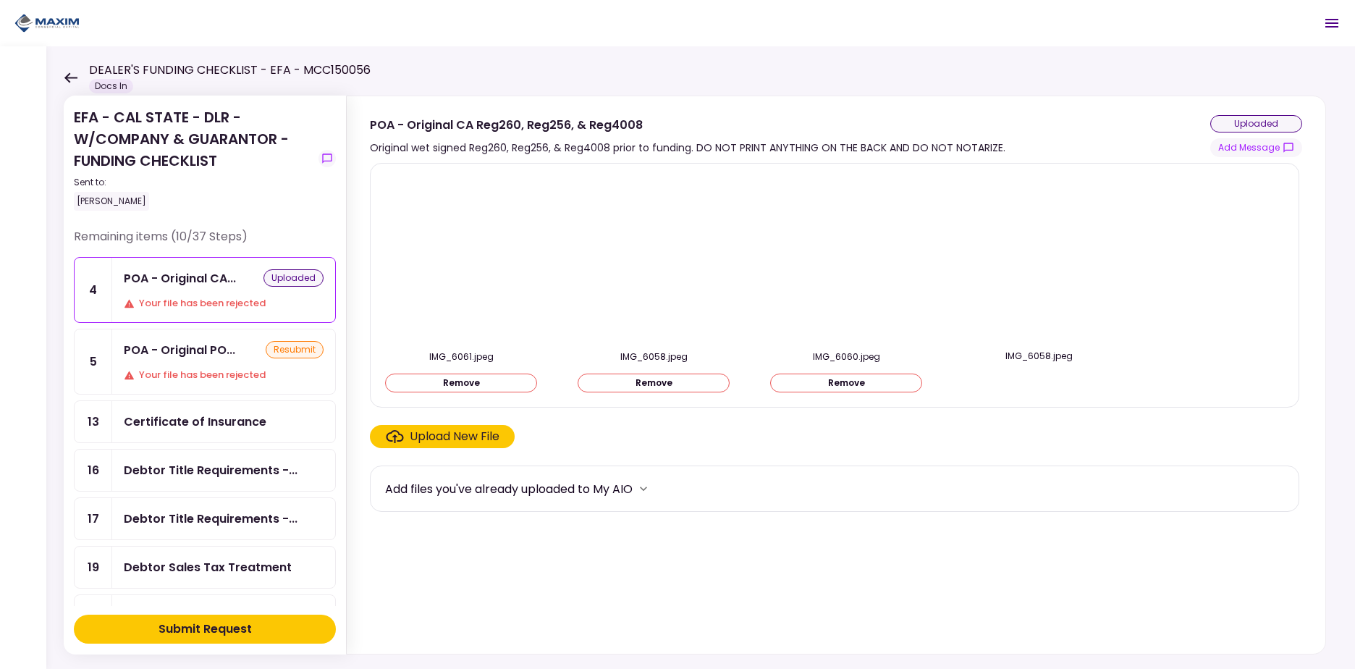
click at [194, 362] on div "POA - Original PO... resubmit Your file has been rejected" at bounding box center [223, 361] width 223 height 64
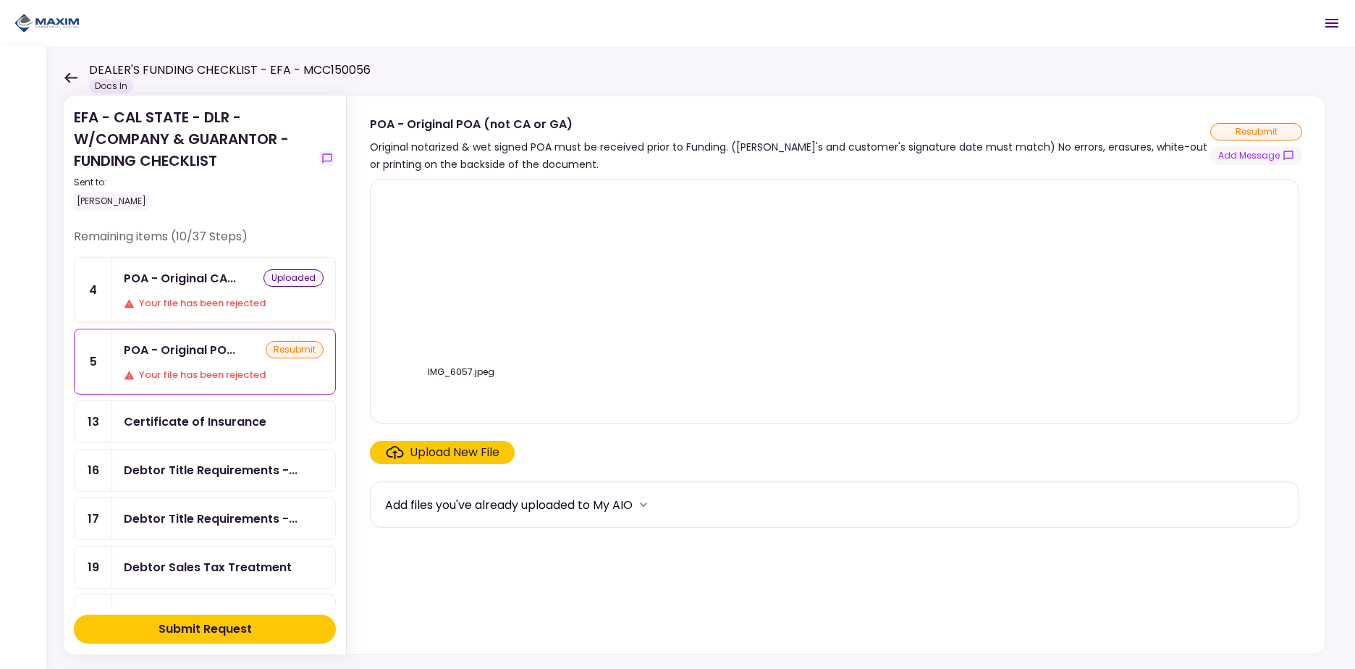
click at [203, 287] on div "POA - Original CA..." at bounding box center [180, 278] width 112 height 18
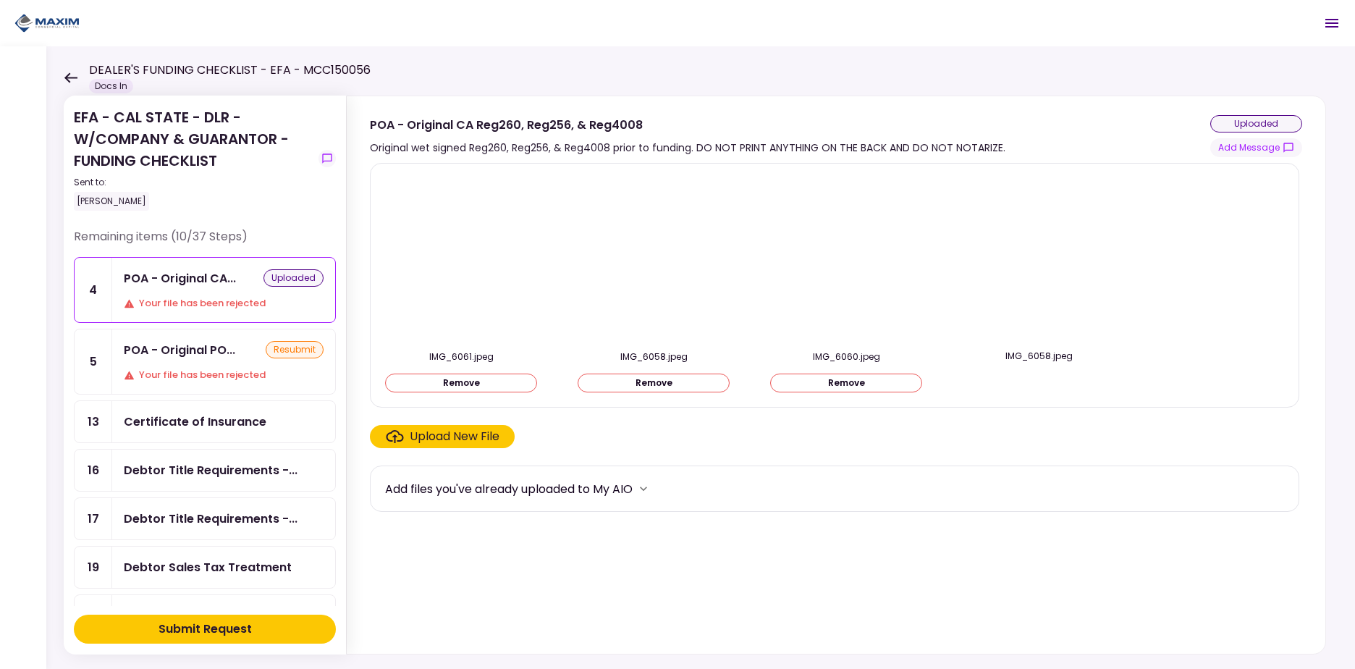
click at [234, 625] on div "Submit Request" at bounding box center [204, 628] width 93 height 17
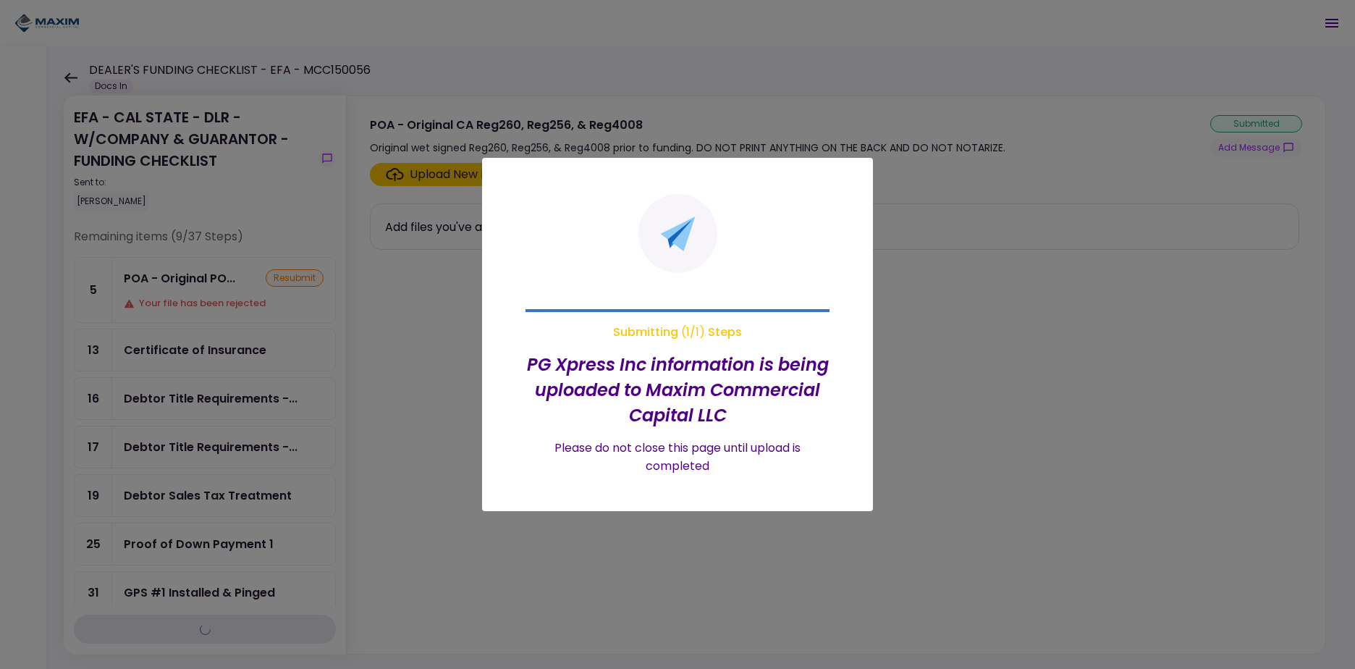
click at [194, 355] on div at bounding box center [677, 334] width 1355 height 669
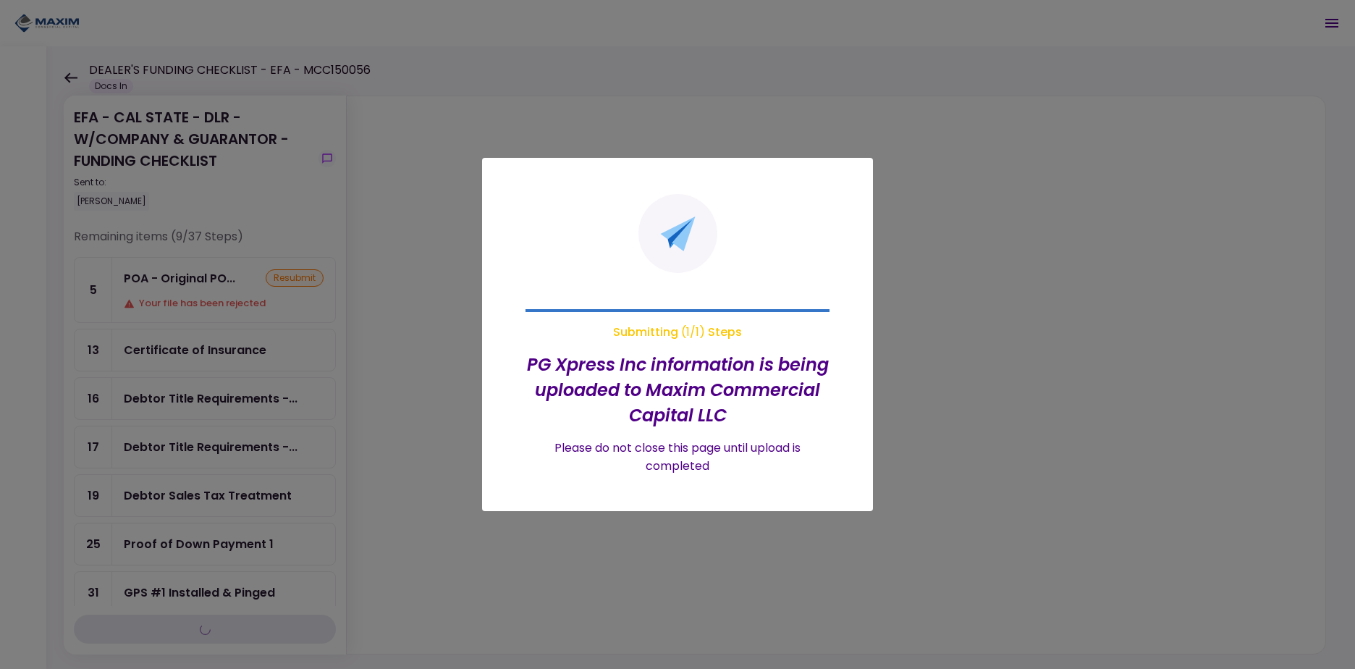
click at [183, 286] on div at bounding box center [677, 334] width 1355 height 669
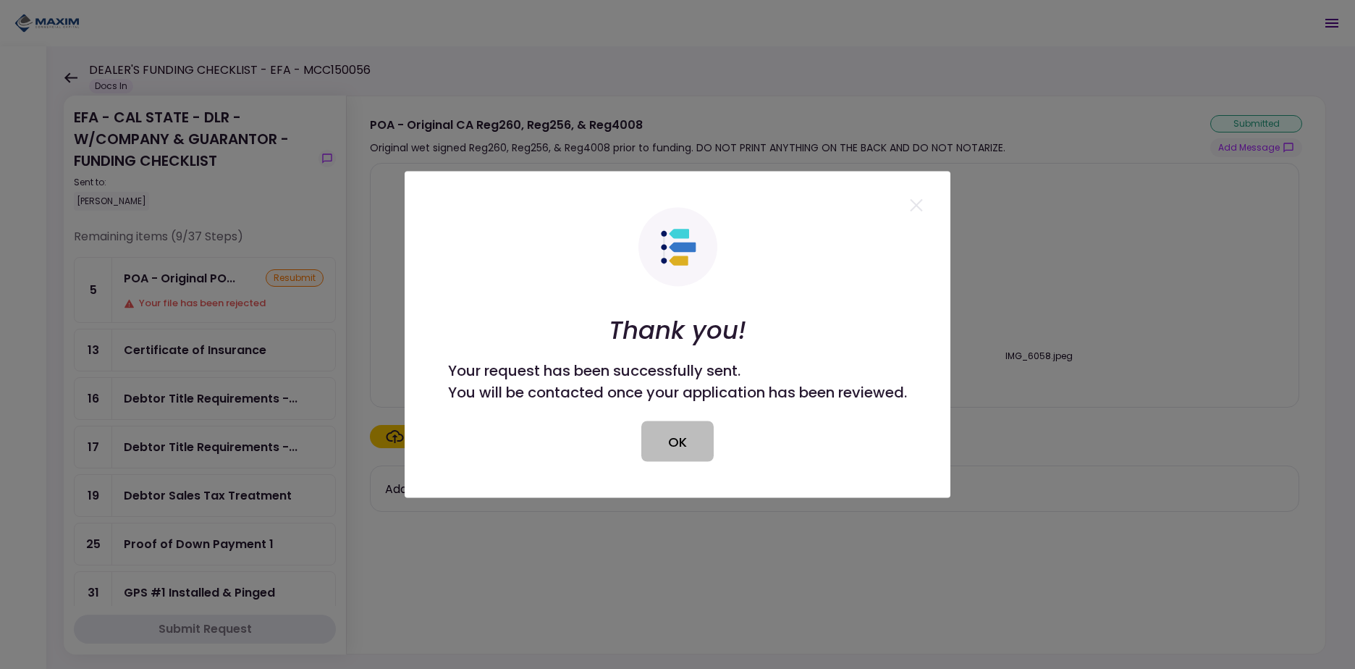
click at [690, 451] on button "OK" at bounding box center [677, 441] width 72 height 41
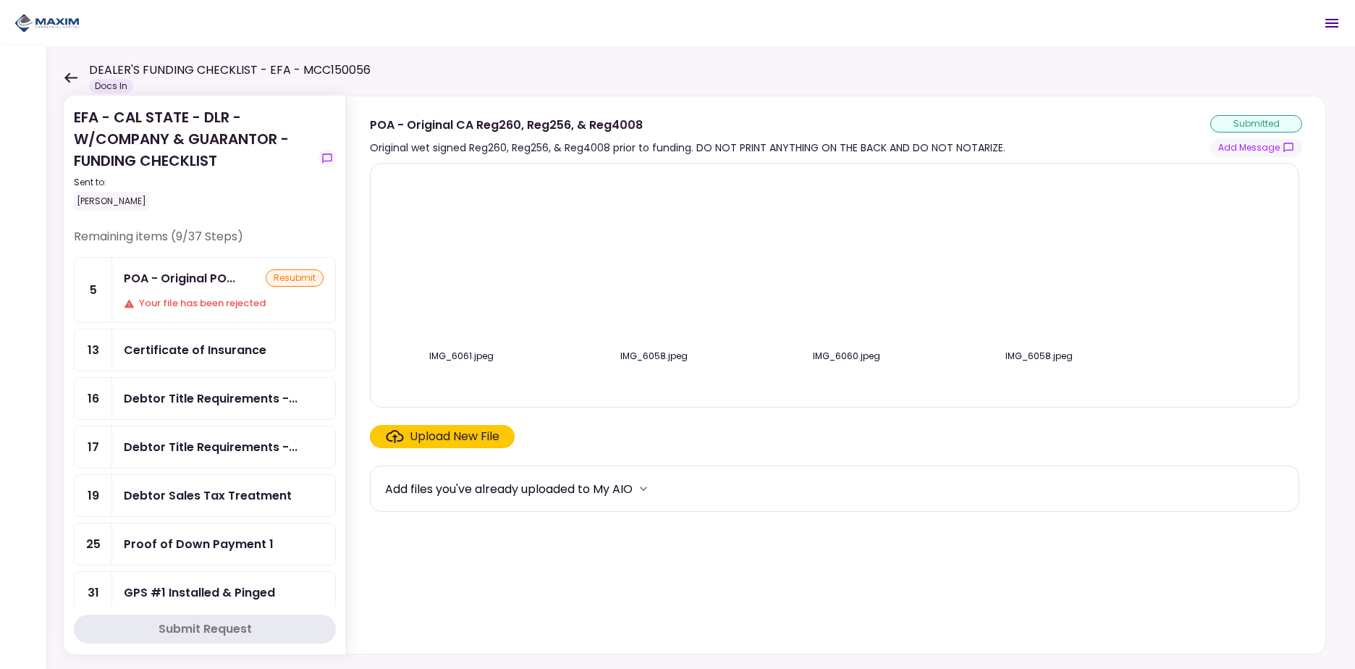
click at [193, 290] on div "POA - Original PO... resubmit Your file has been rejected" at bounding box center [223, 290] width 223 height 64
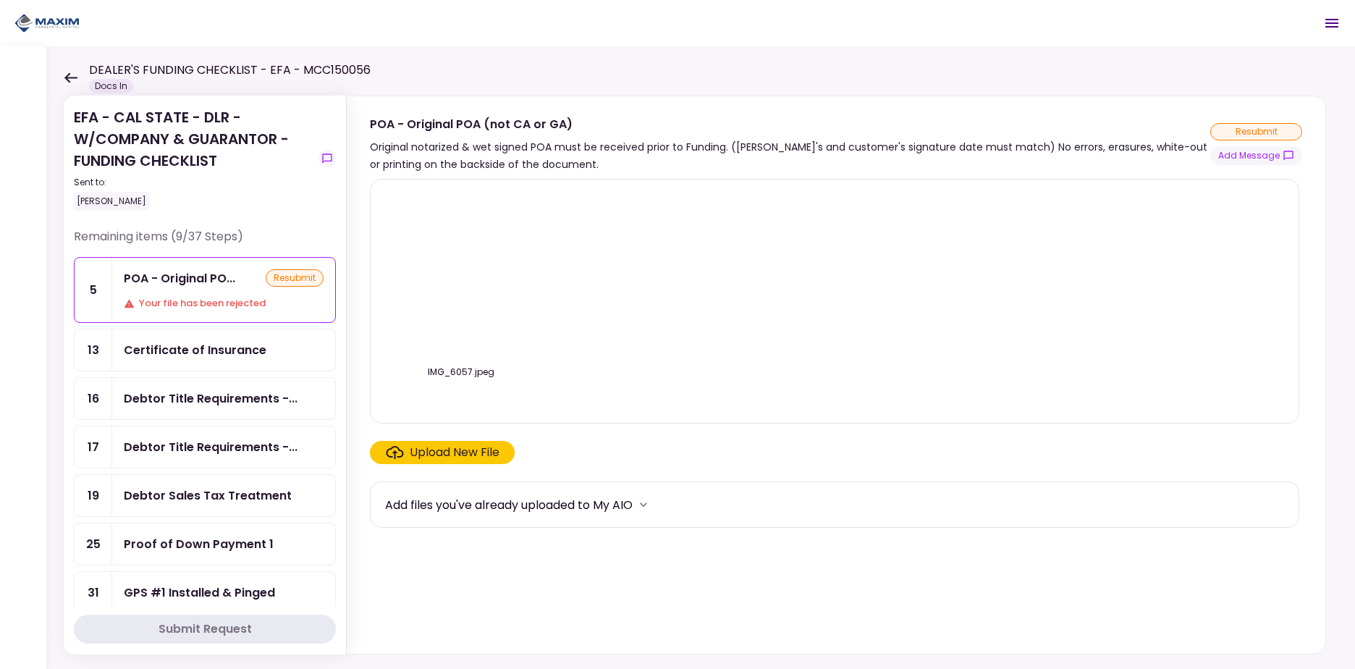
click at [196, 360] on div "Certificate of Insurance" at bounding box center [223, 349] width 223 height 41
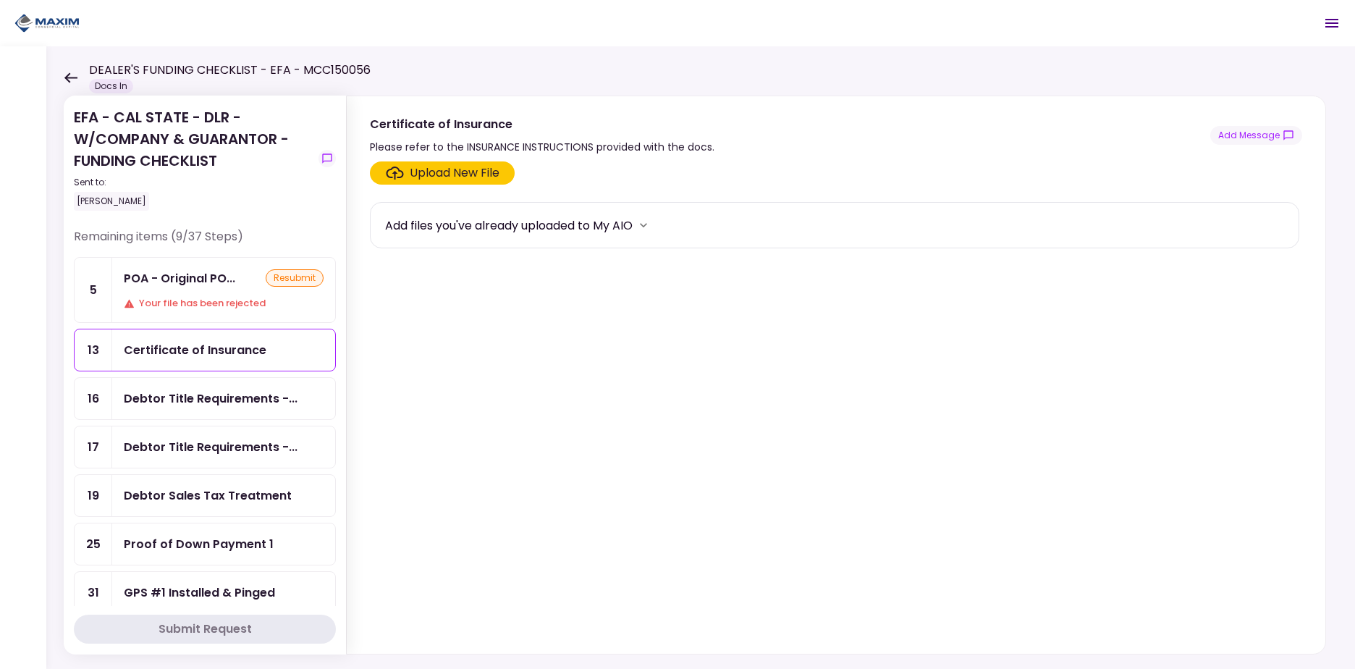
click at [188, 279] on div "POA - Original PO..." at bounding box center [179, 278] width 111 height 18
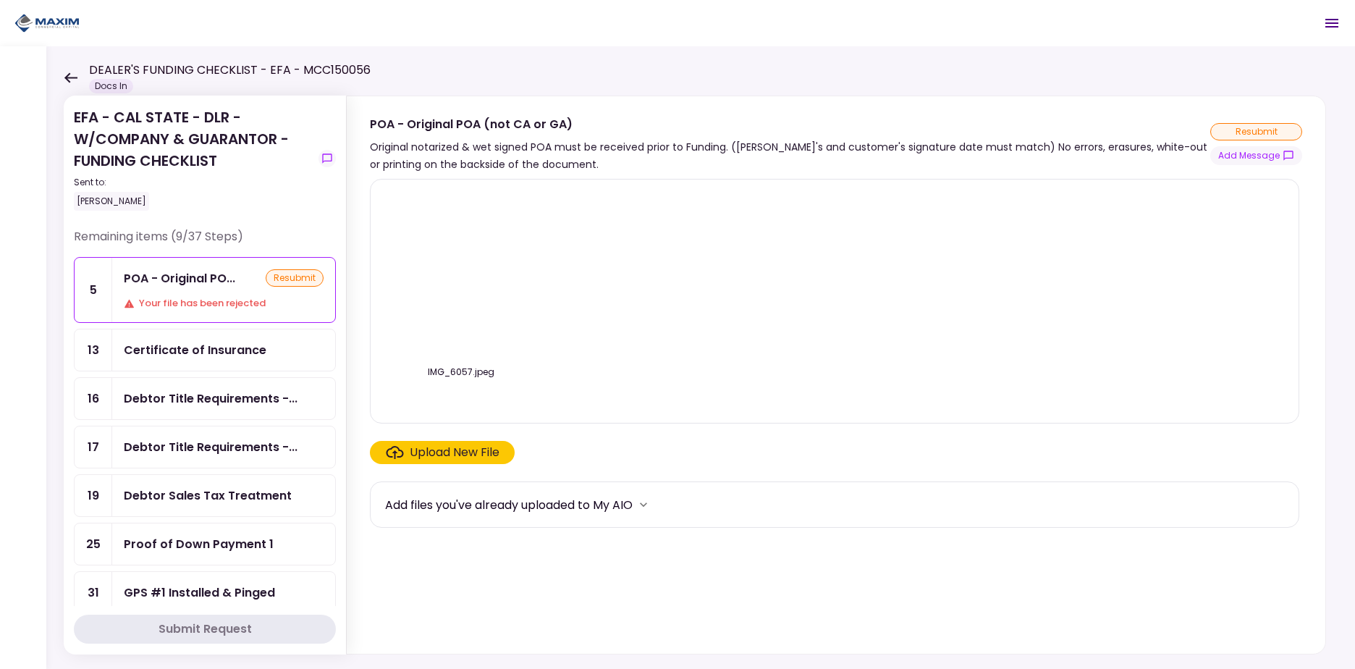
click at [203, 345] on div "Certificate of Insurance" at bounding box center [195, 350] width 143 height 18
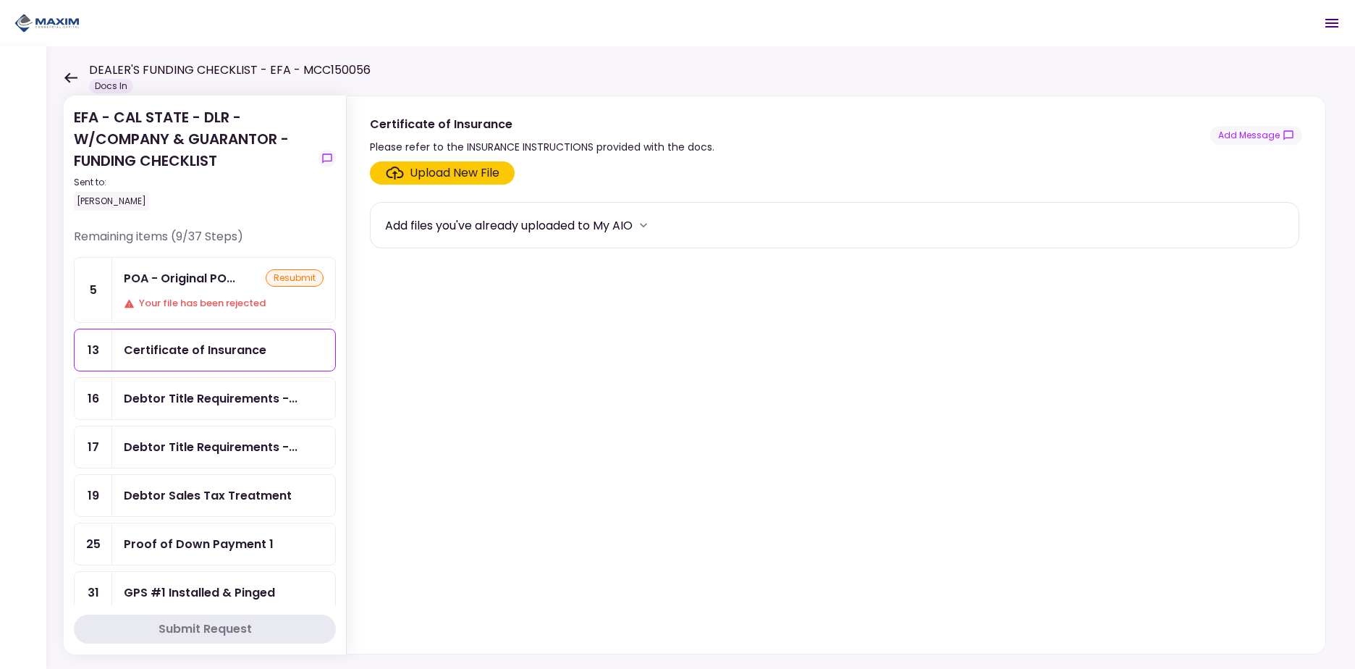
click at [200, 289] on div "POA - Original PO... resubmit Your file has been rejected" at bounding box center [223, 290] width 223 height 64
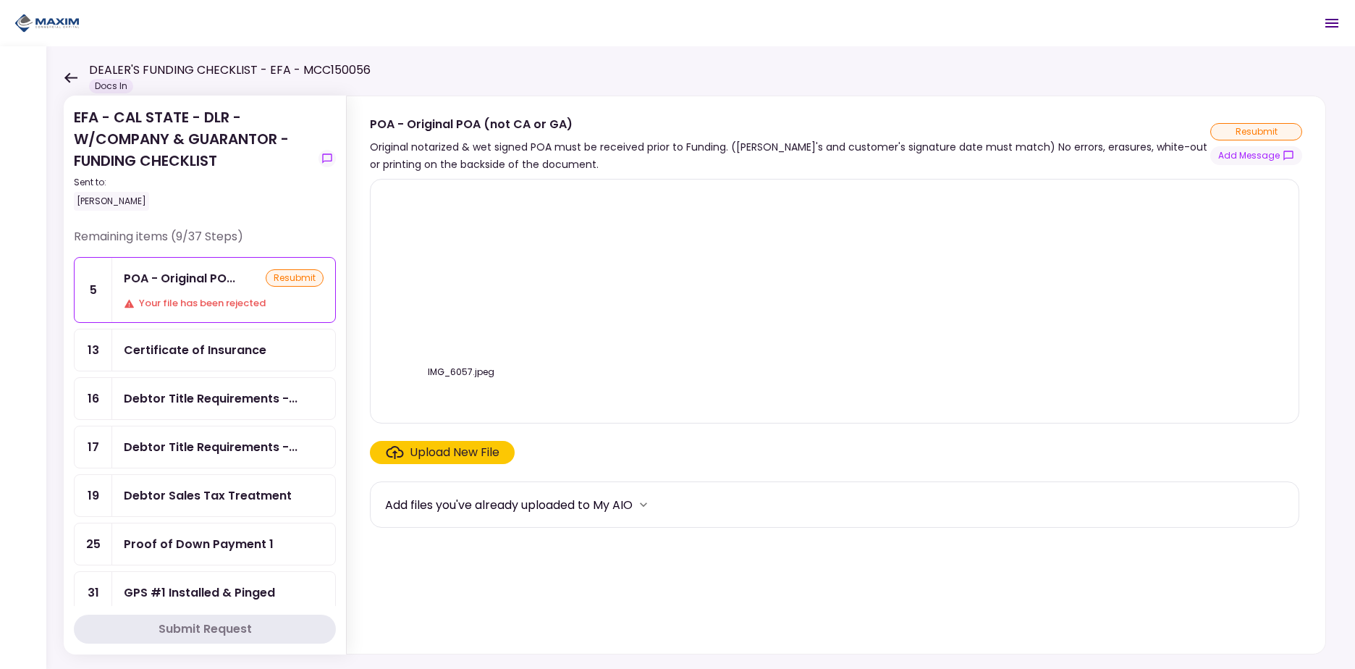
click at [203, 350] on div "Certificate of Insurance" at bounding box center [195, 350] width 143 height 18
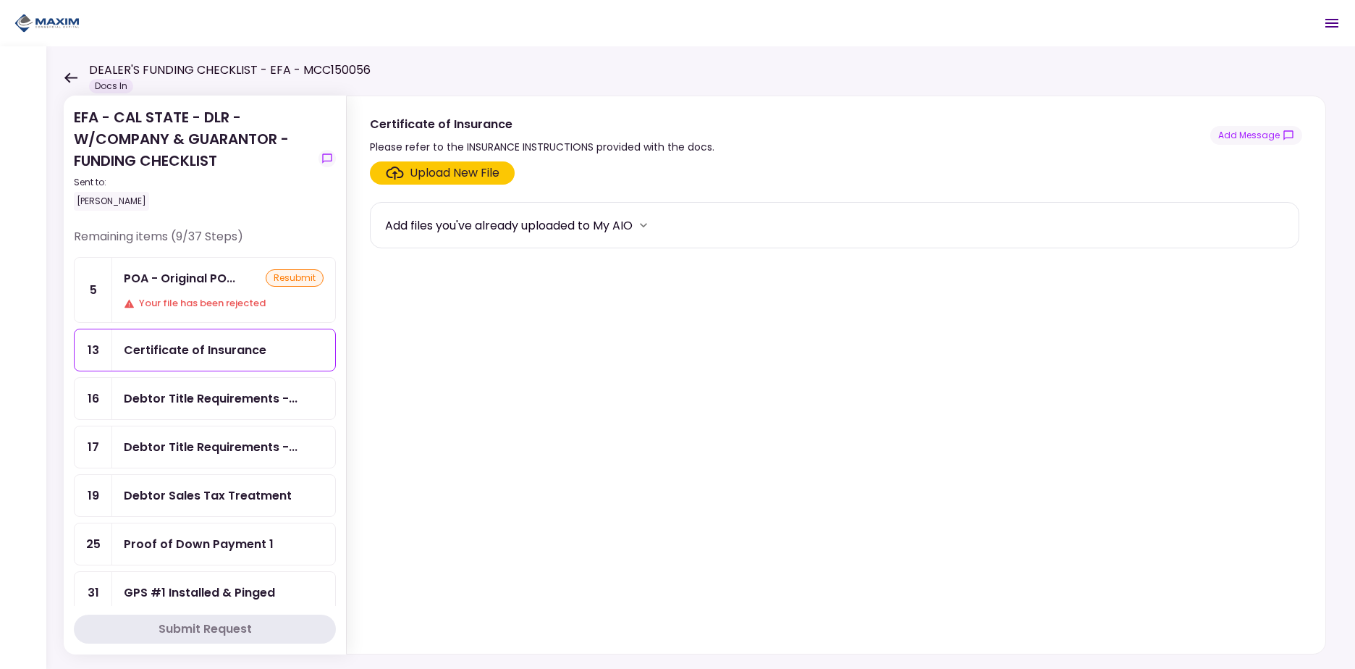
click at [203, 291] on div "POA - Original PO... resubmit Your file has been rejected" at bounding box center [223, 290] width 223 height 64
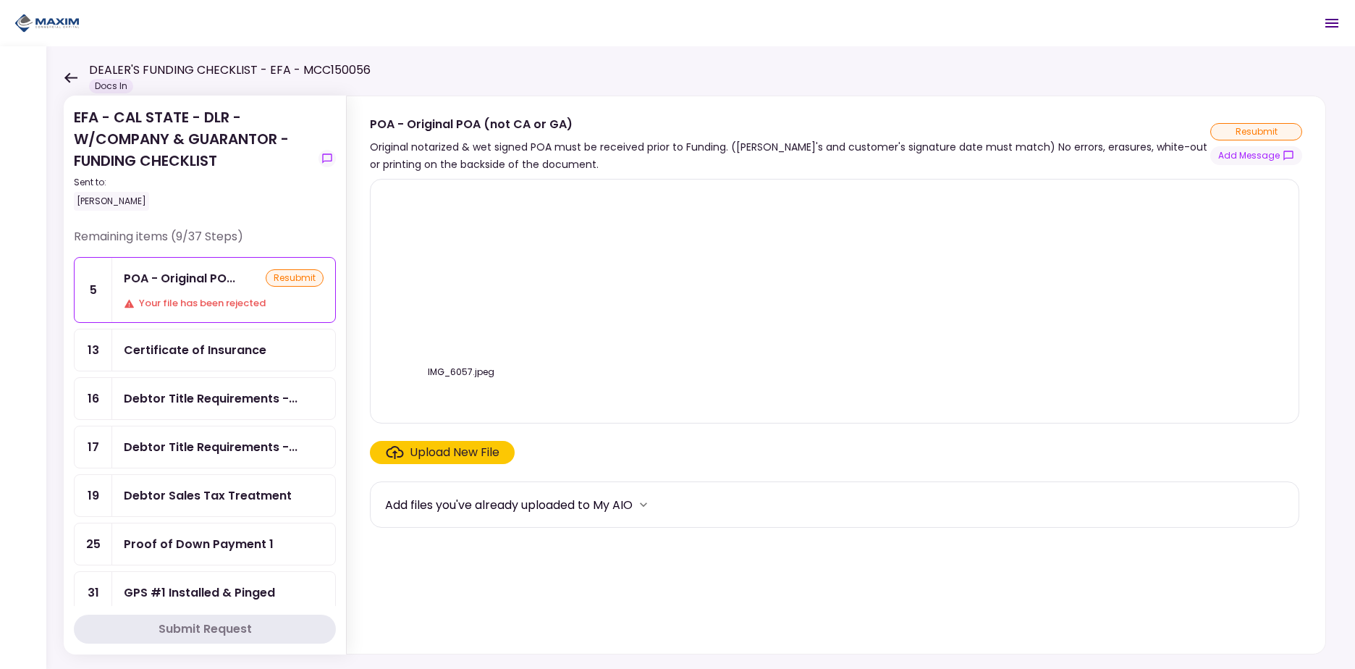
click at [202, 334] on div "Certificate of Insurance" at bounding box center [223, 349] width 223 height 41
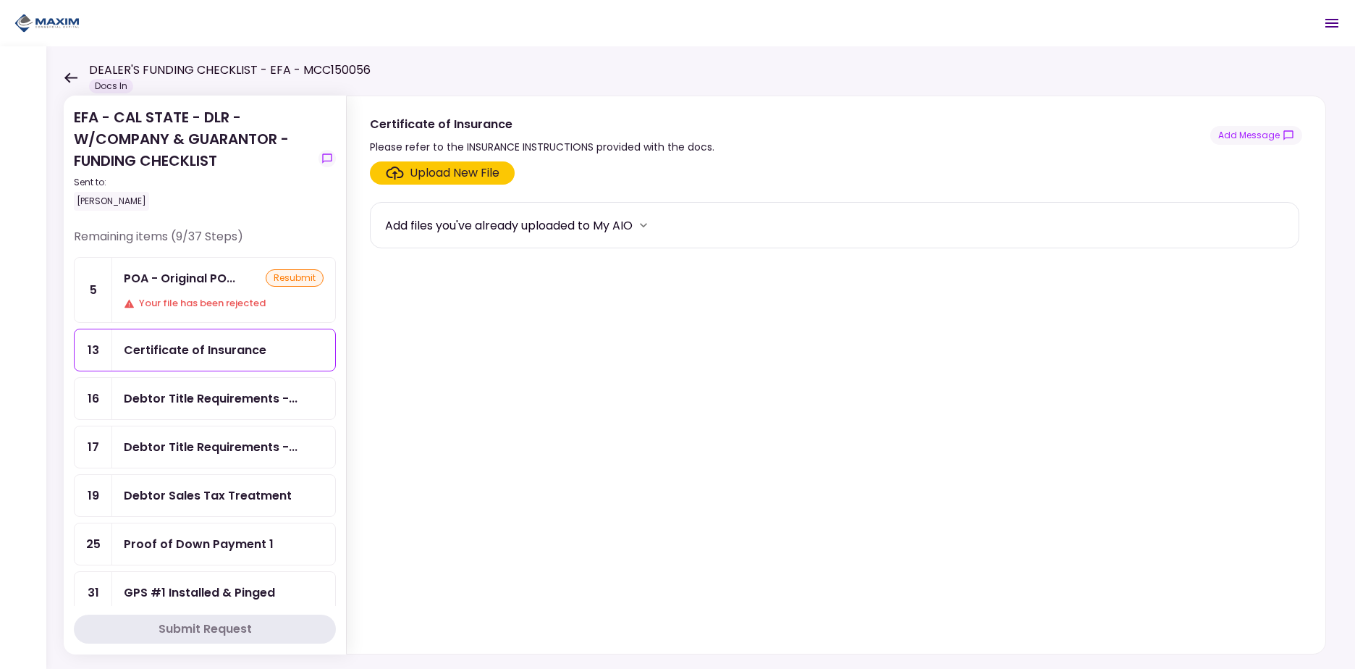
click at [198, 287] on div "POA - Original PO..." at bounding box center [179, 278] width 111 height 18
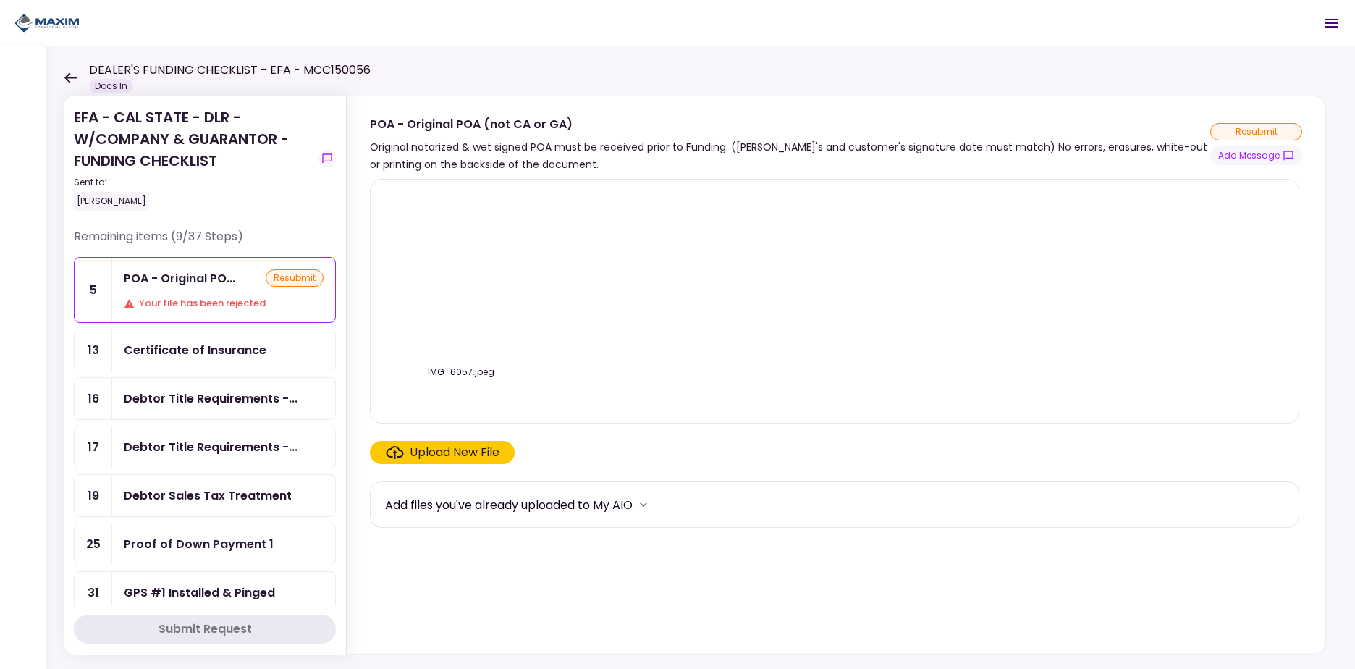
click at [216, 344] on div "Certificate of Insurance" at bounding box center [195, 350] width 143 height 18
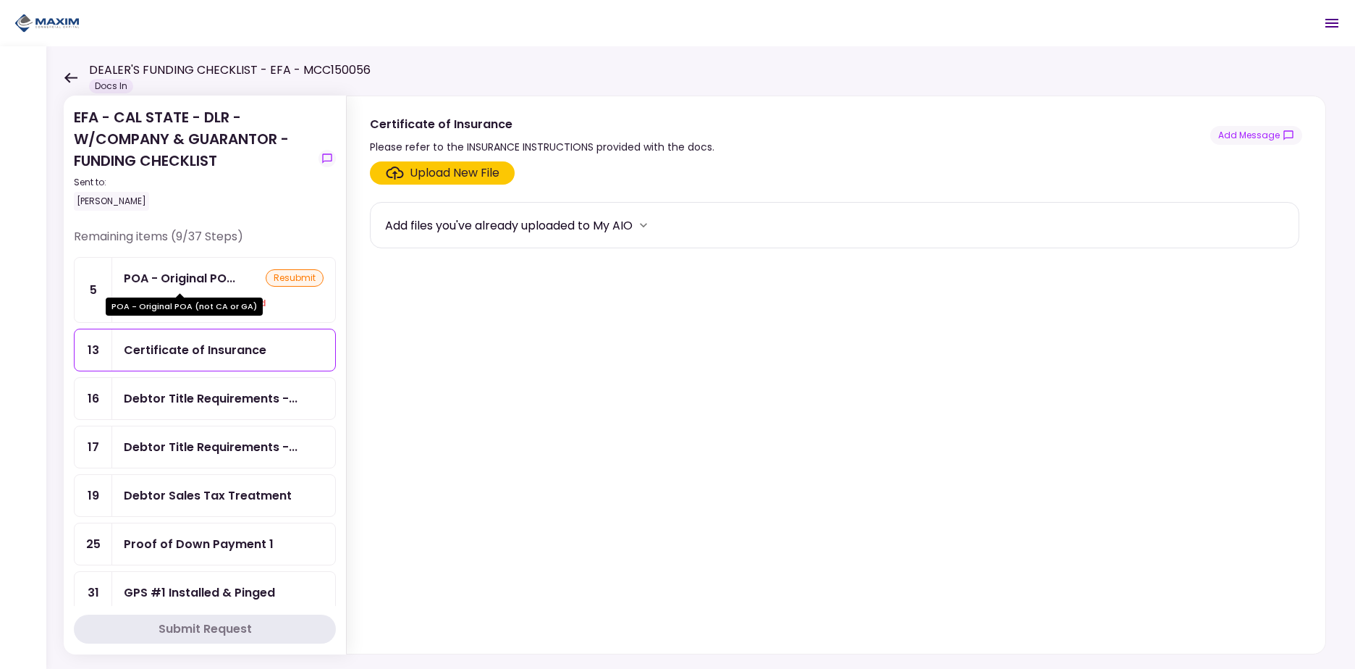
click at [206, 284] on div "POA - Original PO..." at bounding box center [179, 278] width 111 height 18
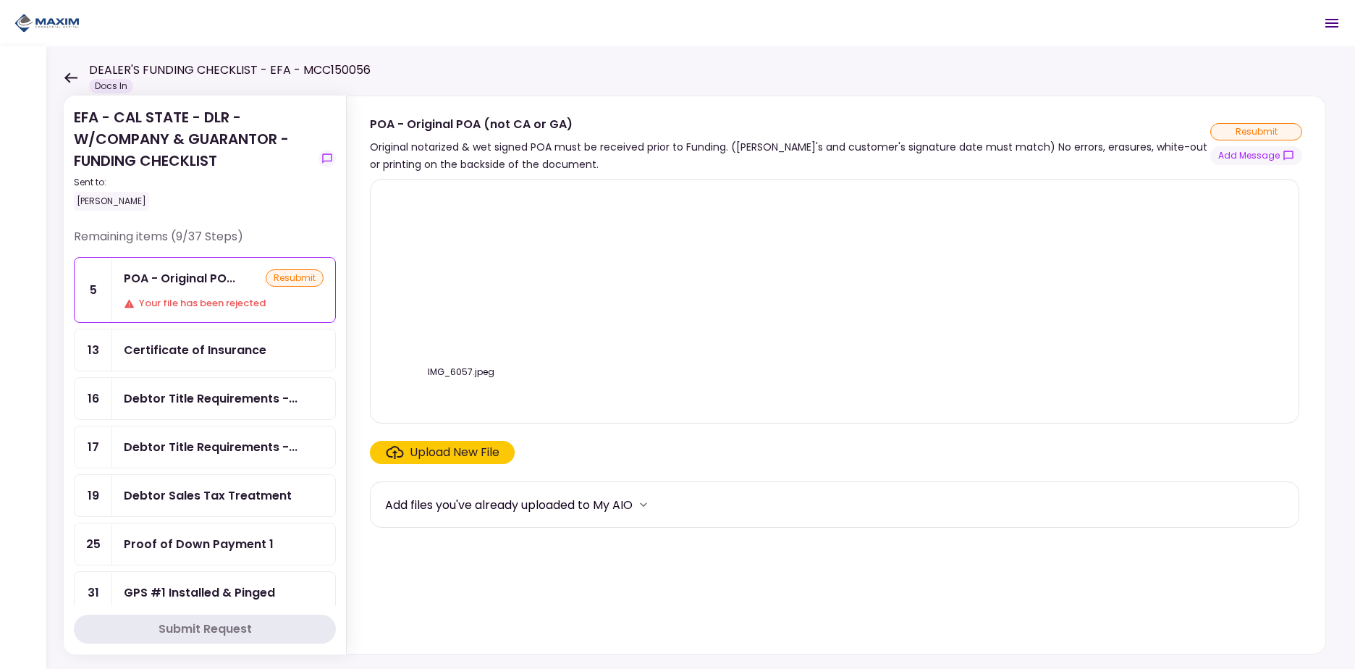
click at [214, 355] on div "Certificate of Insurance" at bounding box center [195, 350] width 143 height 18
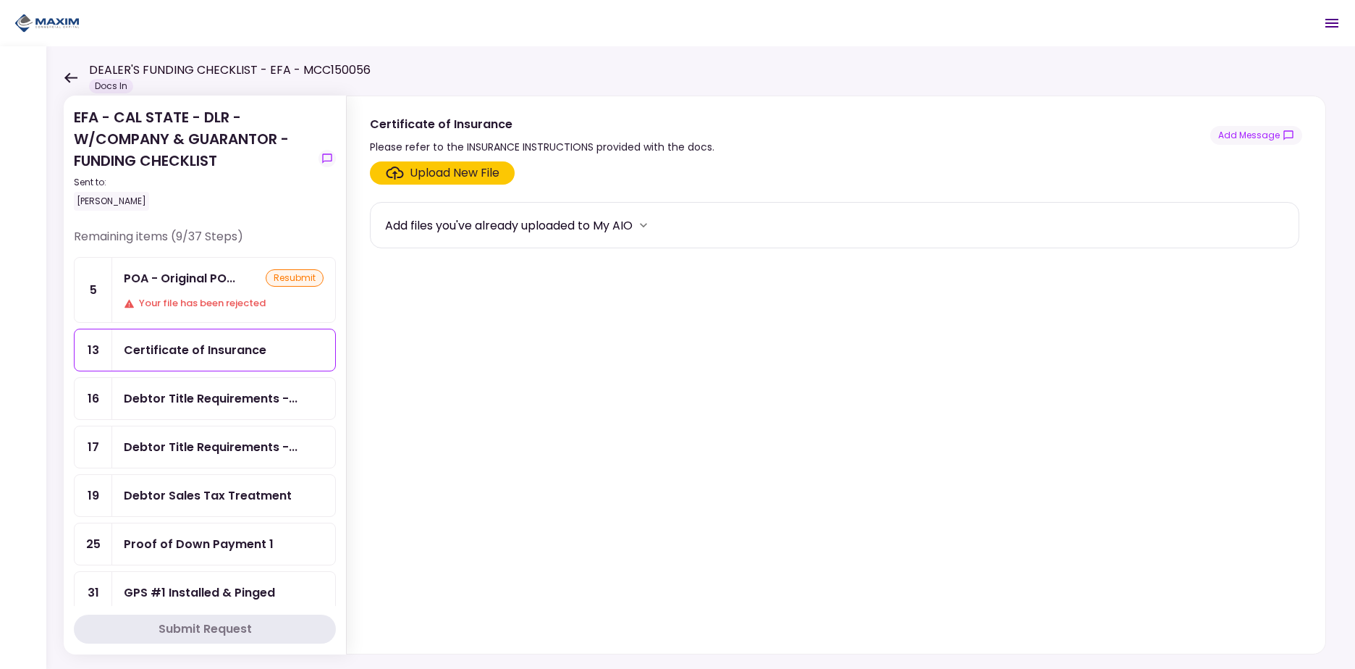
click at [216, 344] on div "Certificate of Insurance" at bounding box center [195, 350] width 143 height 18
click at [206, 285] on div "POA - Original PO..." at bounding box center [179, 278] width 111 height 18
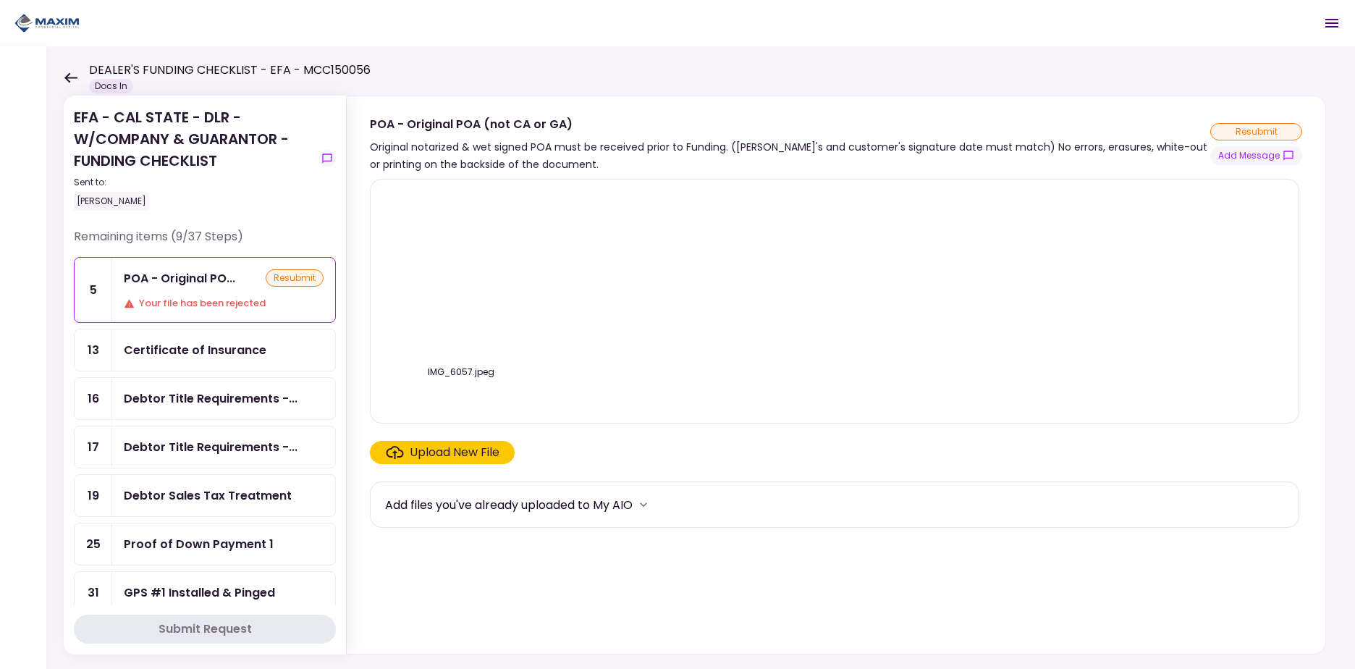
click at [461, 274] on img at bounding box center [461, 274] width 0 height 0
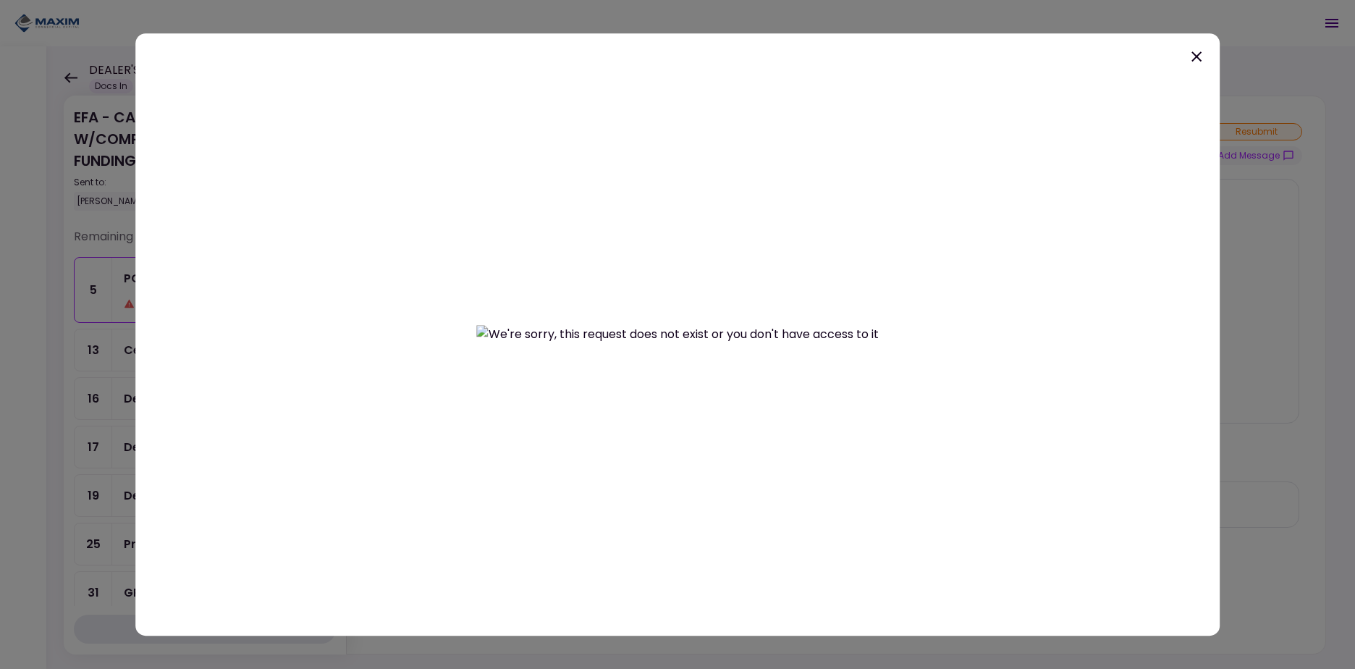
click at [1188, 52] on icon at bounding box center [1196, 56] width 17 height 17
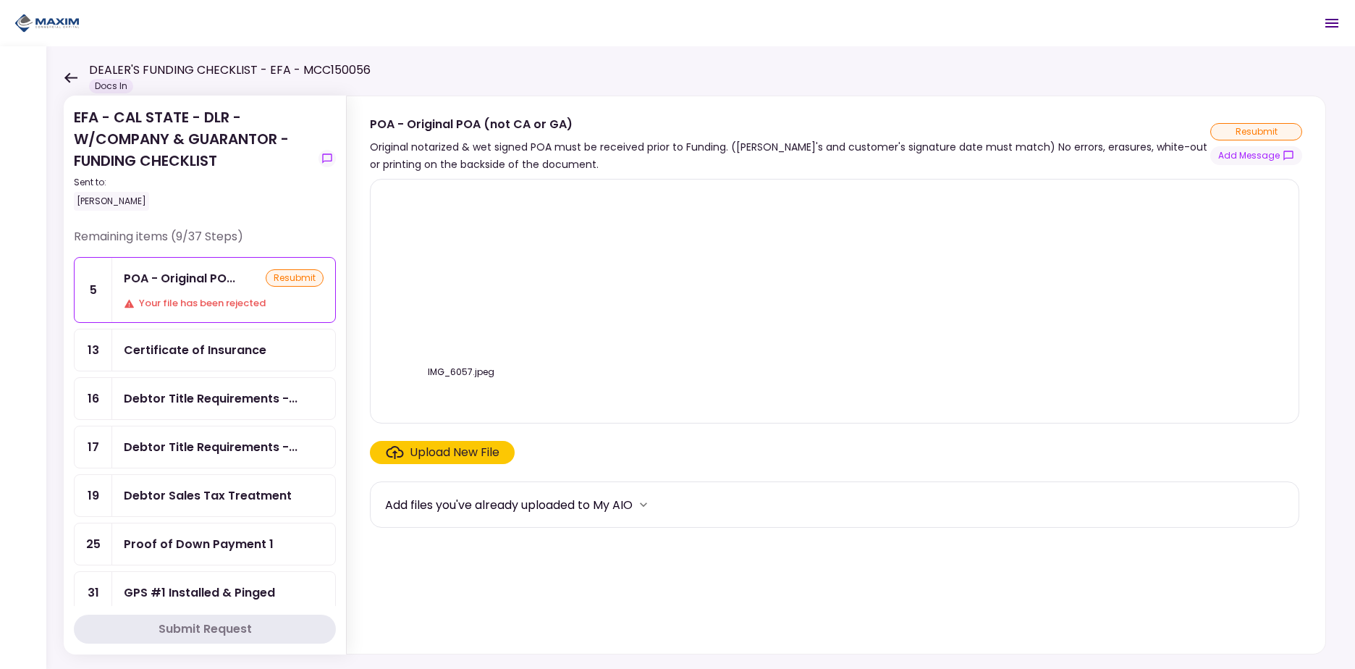
click at [200, 355] on div "Certificate of Insurance" at bounding box center [195, 350] width 143 height 18
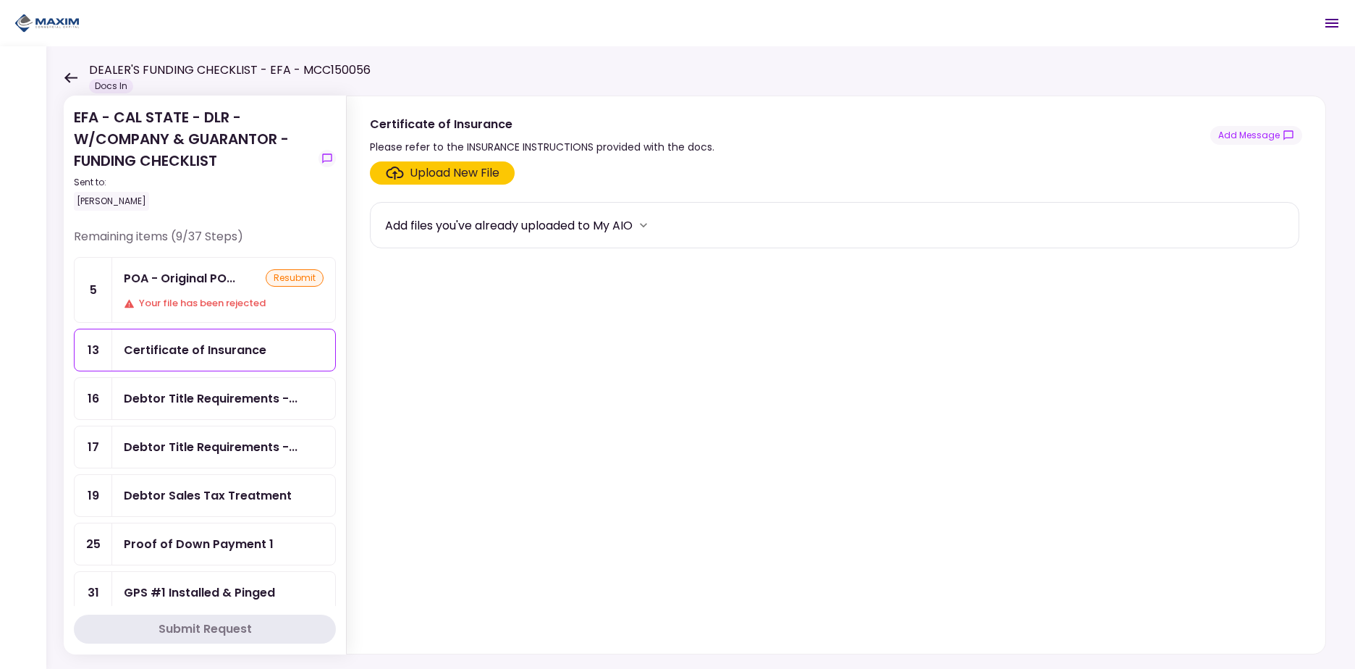
click at [198, 282] on div "POA - Original PO..." at bounding box center [179, 278] width 111 height 18
